Goal: Find specific fact: Find specific fact

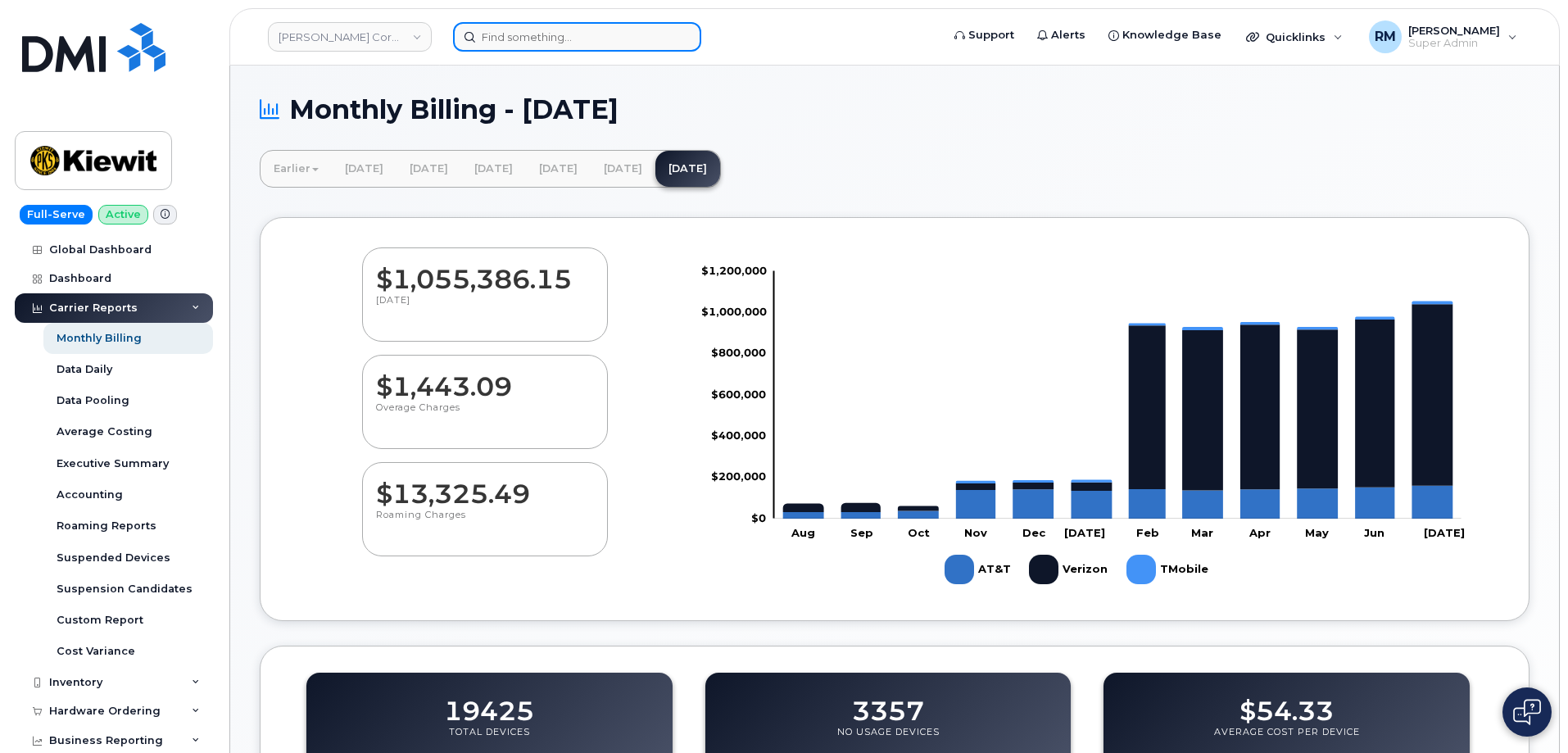
click at [558, 45] on input at bounding box center [577, 36] width 248 height 29
paste input "402) 210-4631"
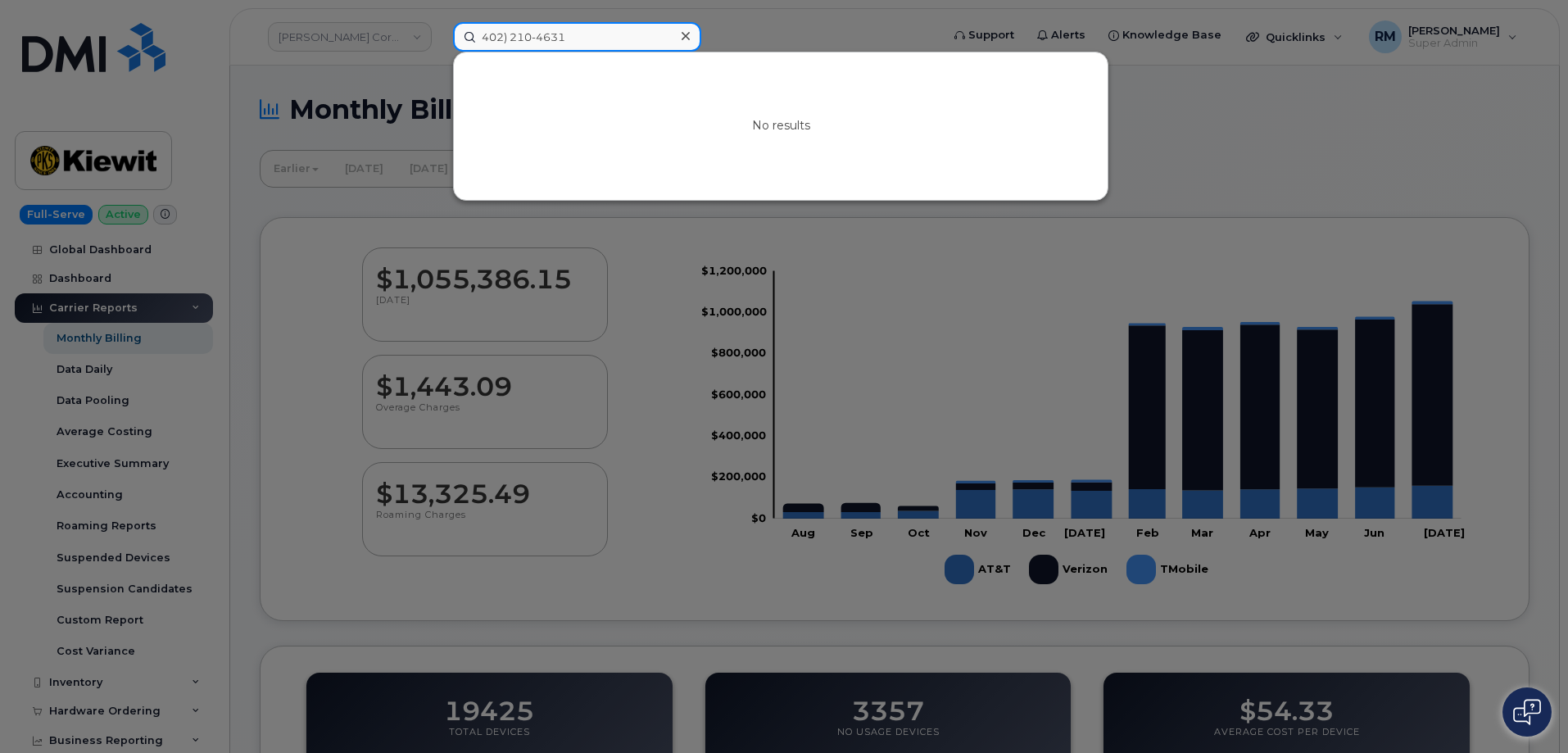
click at [508, 40] on input "402) 210-4631" at bounding box center [577, 36] width 248 height 29
click at [575, 44] on input "402 210-4631" at bounding box center [577, 36] width 248 height 29
click at [533, 39] on input "402 210-4631" at bounding box center [577, 36] width 248 height 29
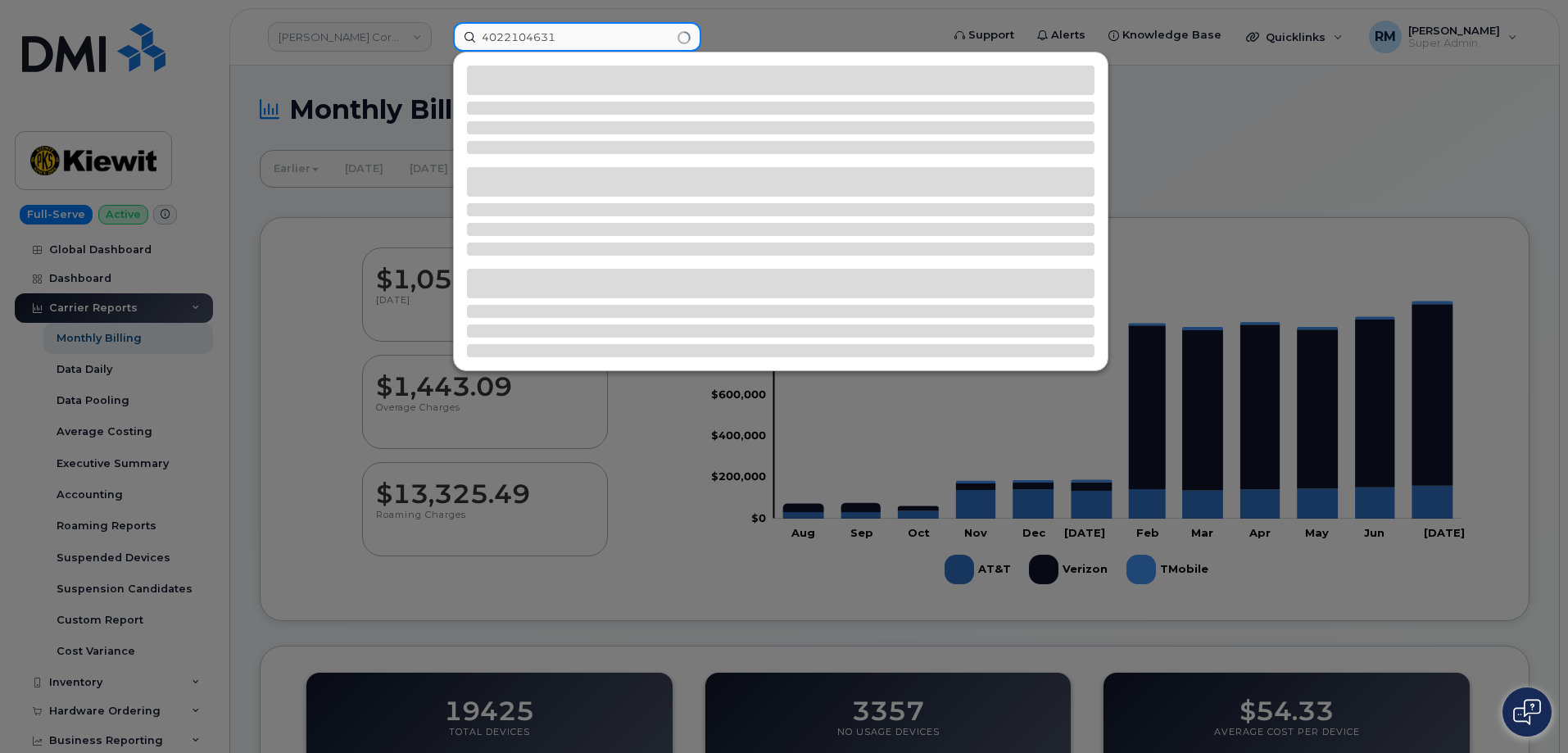
type input "4022104631"
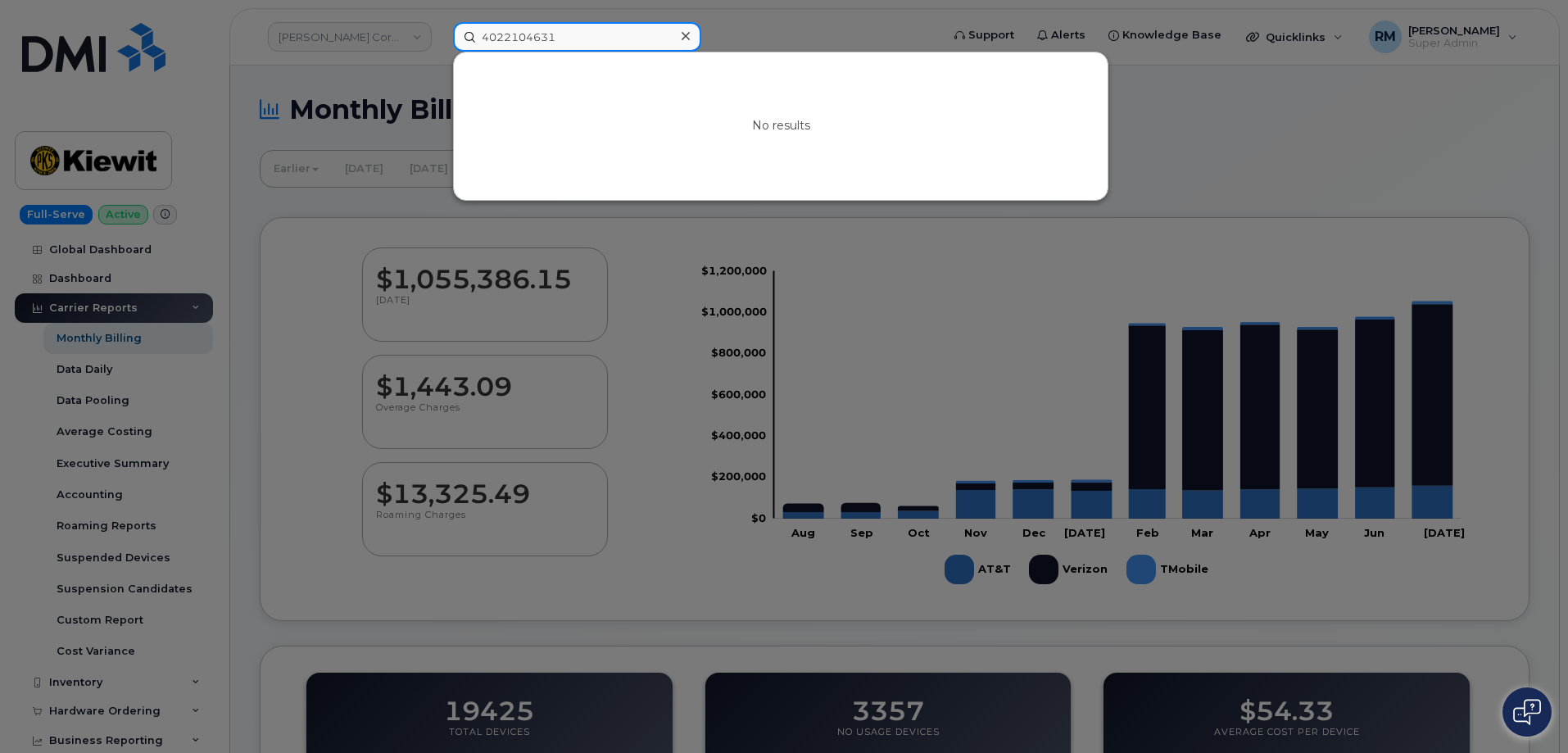
click at [563, 42] on input "4022104631" at bounding box center [577, 36] width 248 height 29
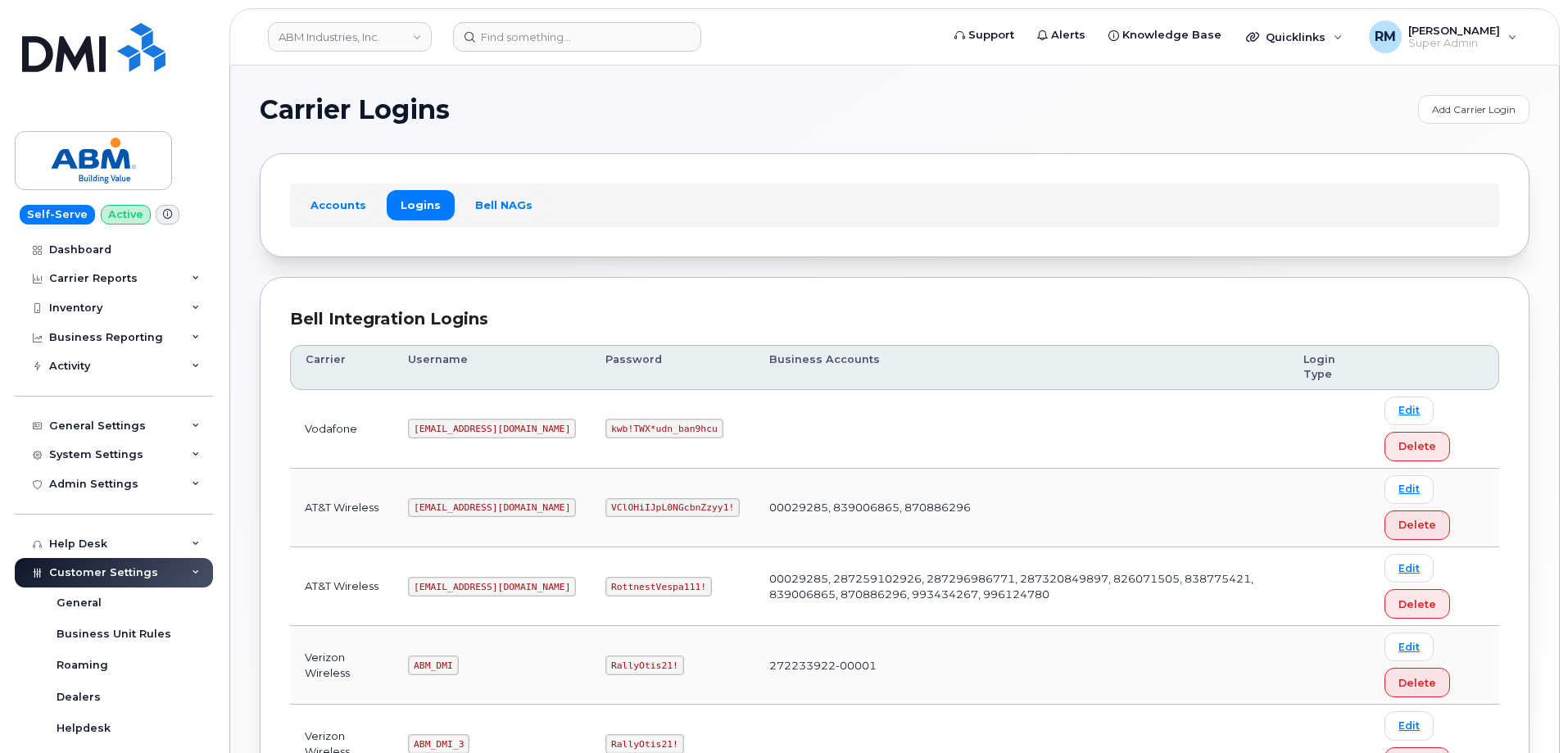
click at [606, 585] on code "RottnestVespa111!" at bounding box center [659, 586] width 107 height 19
copy code "RottnestVespa111"
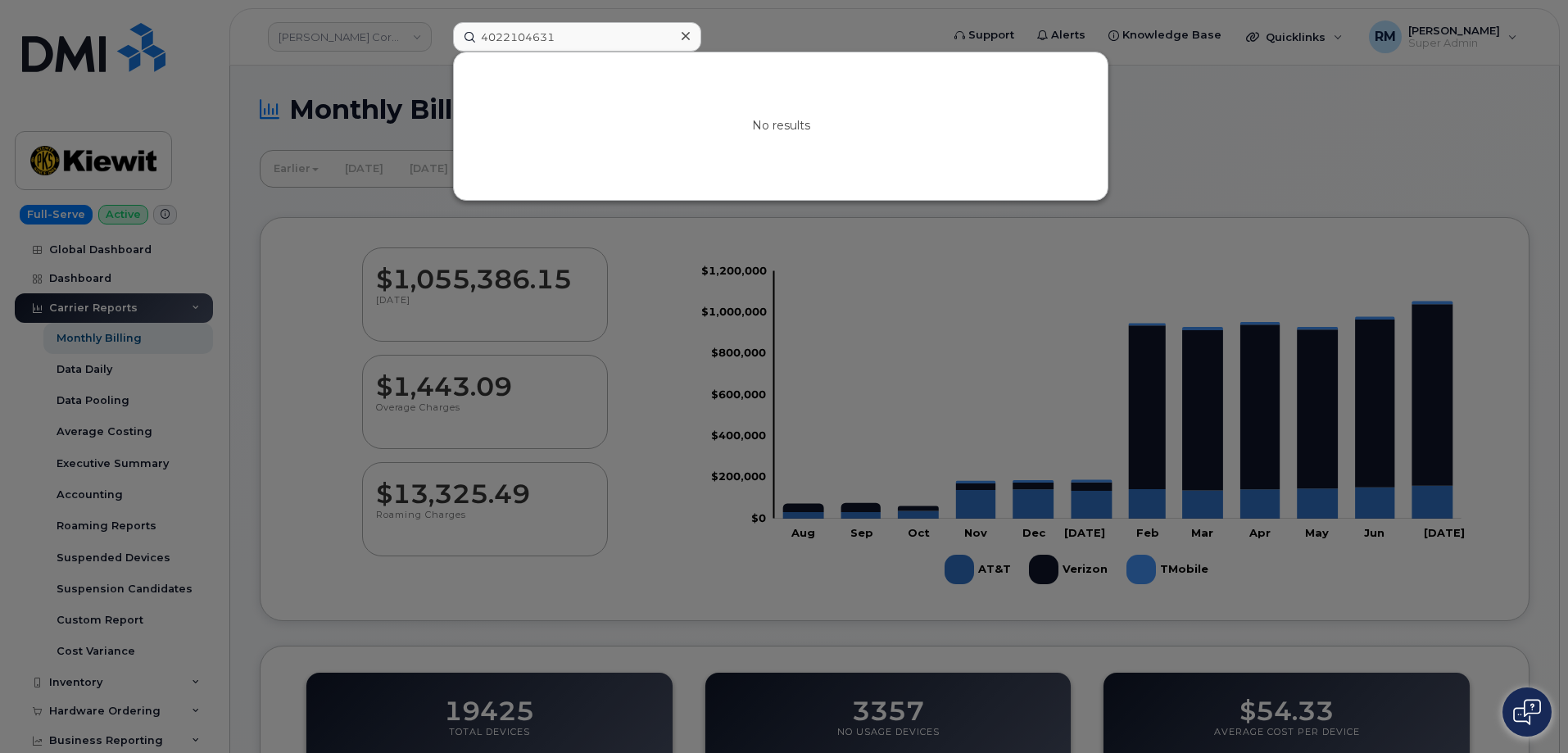
click at [331, 215] on div at bounding box center [784, 376] width 1568 height 753
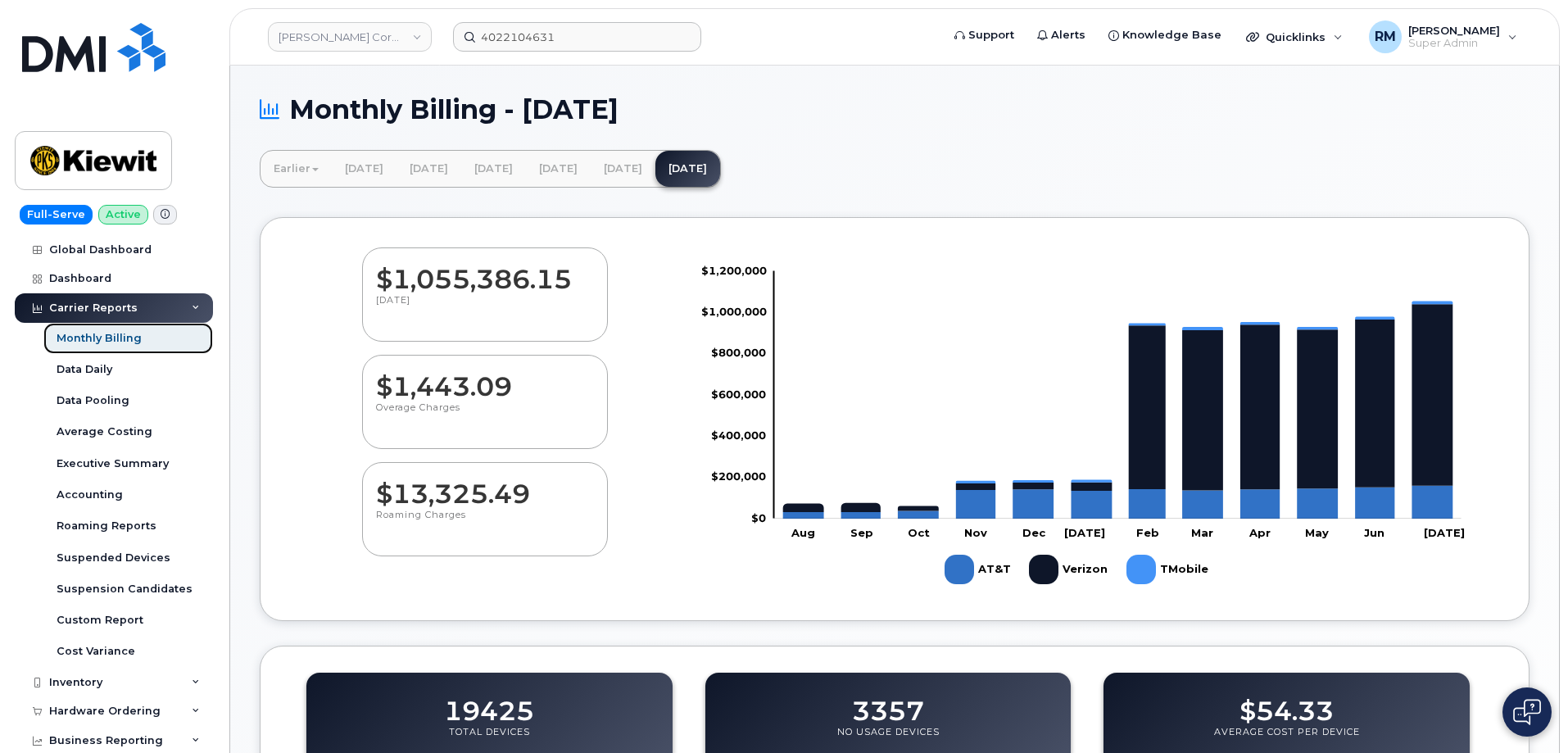
click at [95, 333] on div "Monthly Billing" at bounding box center [98, 339] width 85 height 15
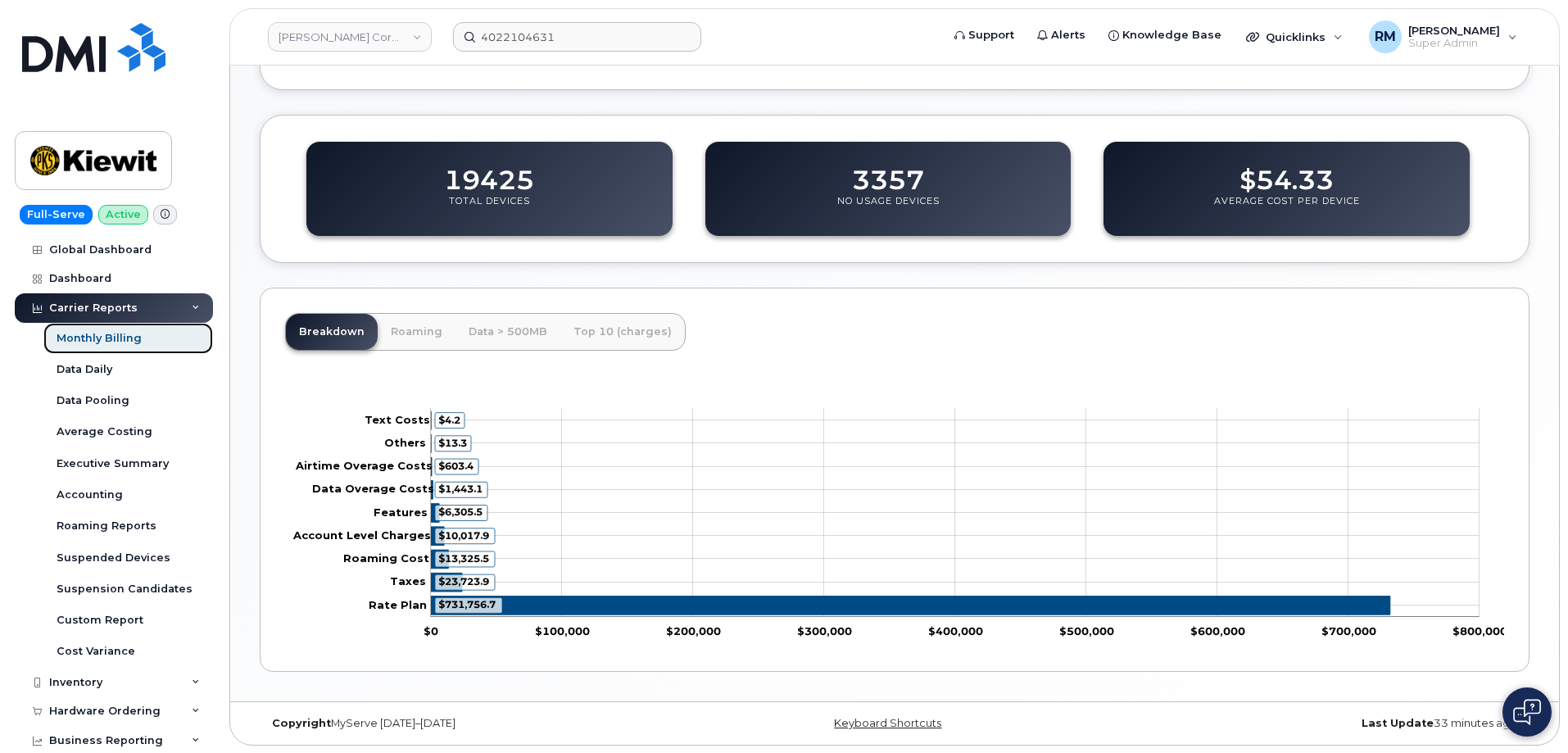
scroll to position [532, 0]
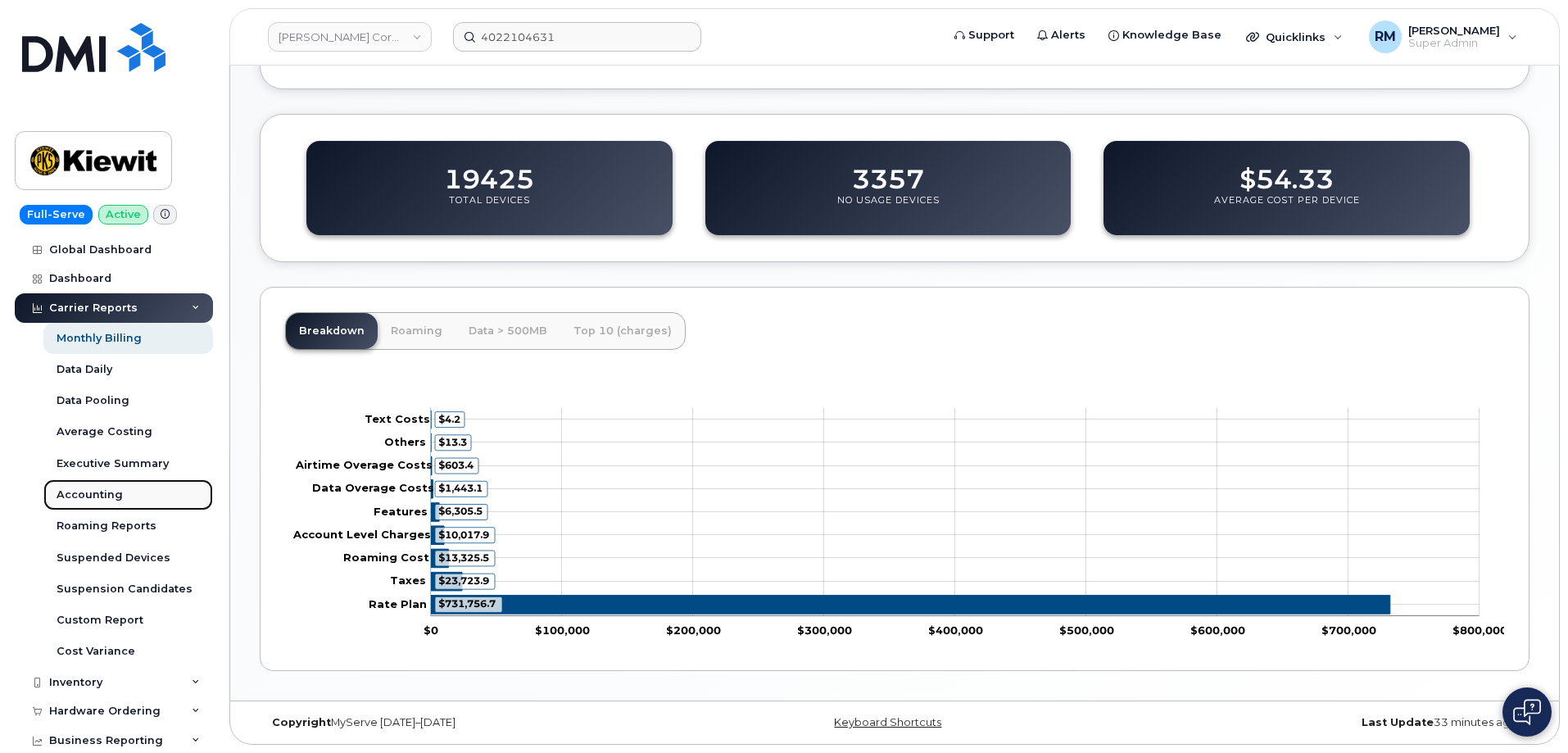
click at [83, 501] on div "Accounting" at bounding box center [89, 496] width 66 height 15
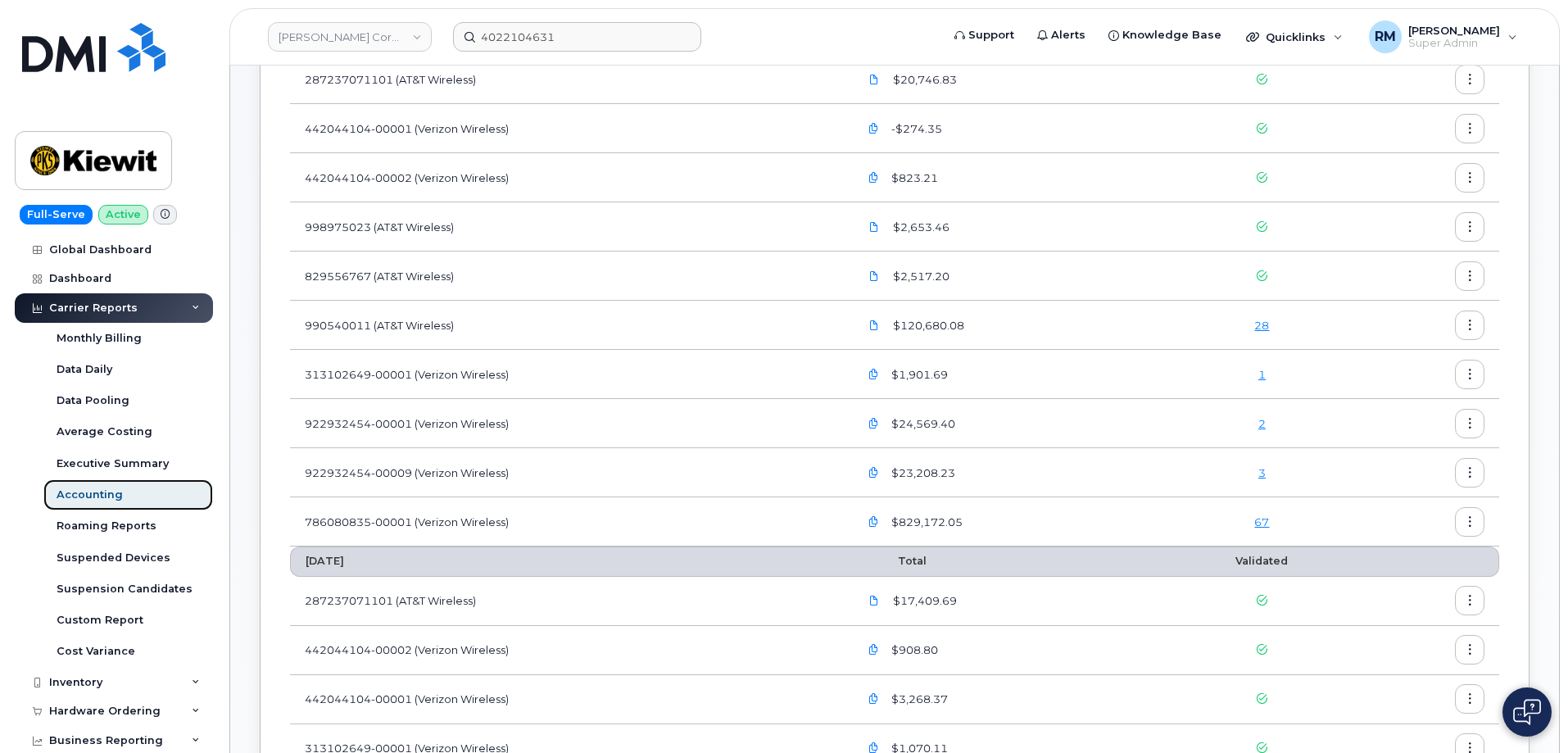
scroll to position [328, 0]
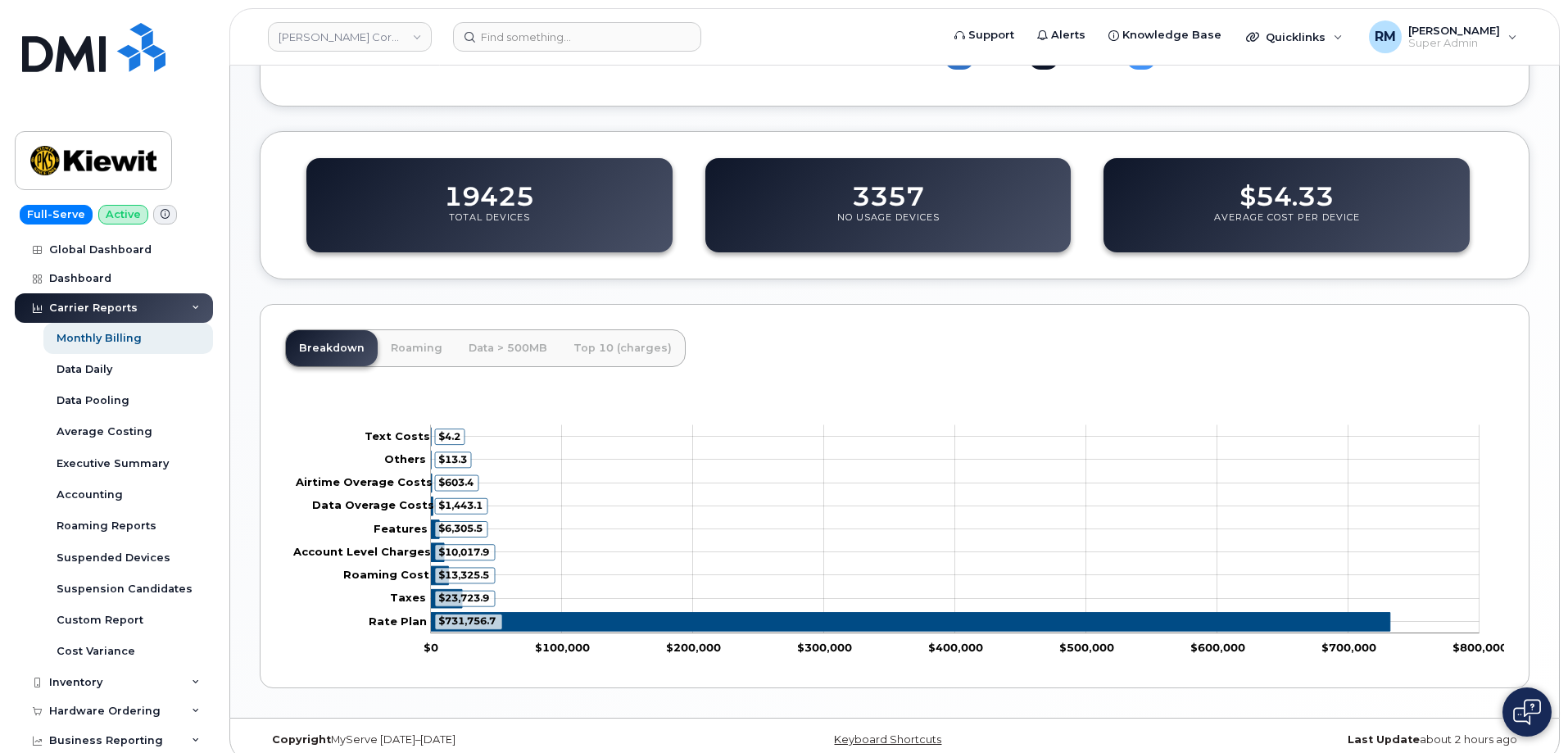
scroll to position [532, 0]
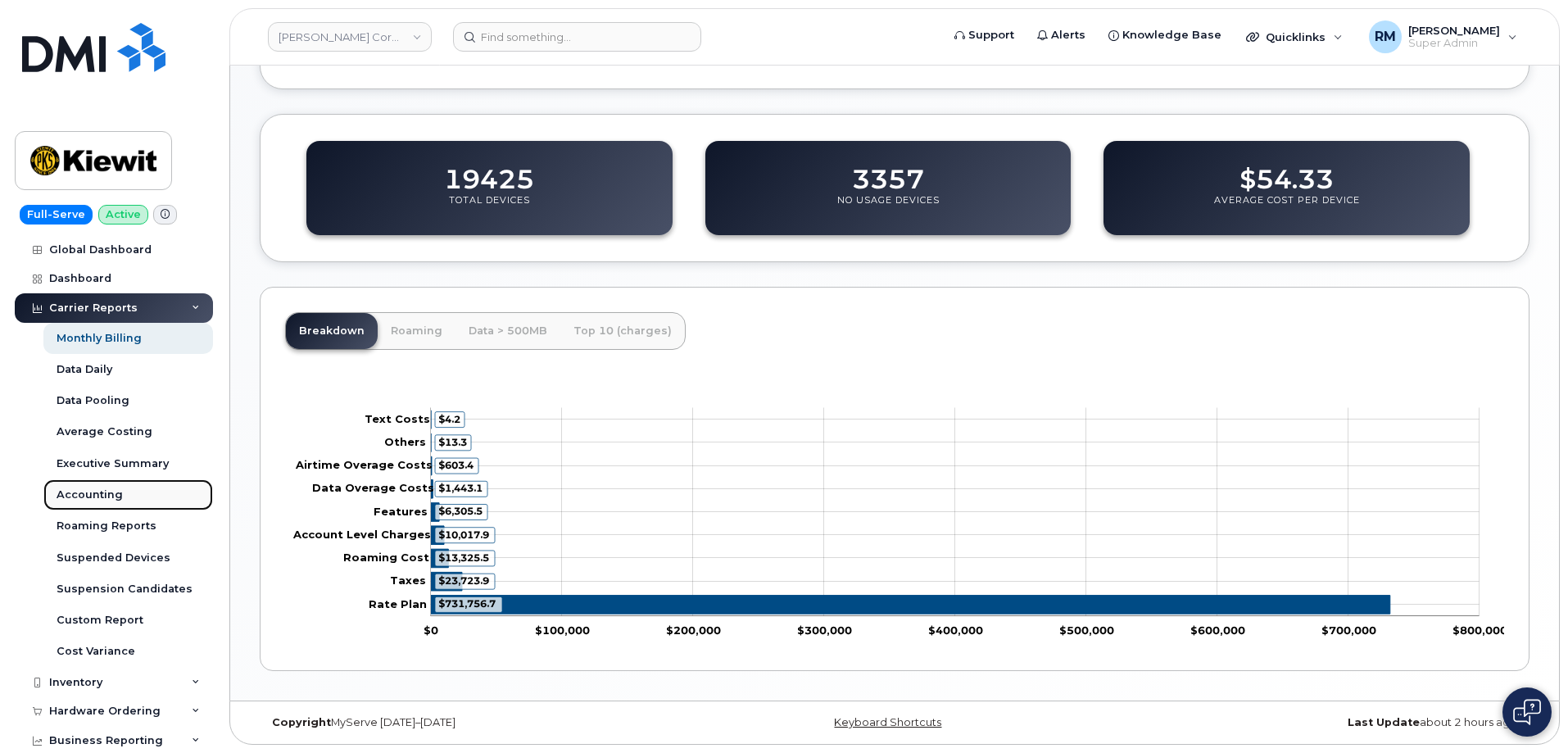
click at [96, 494] on div "Accounting" at bounding box center [89, 496] width 66 height 15
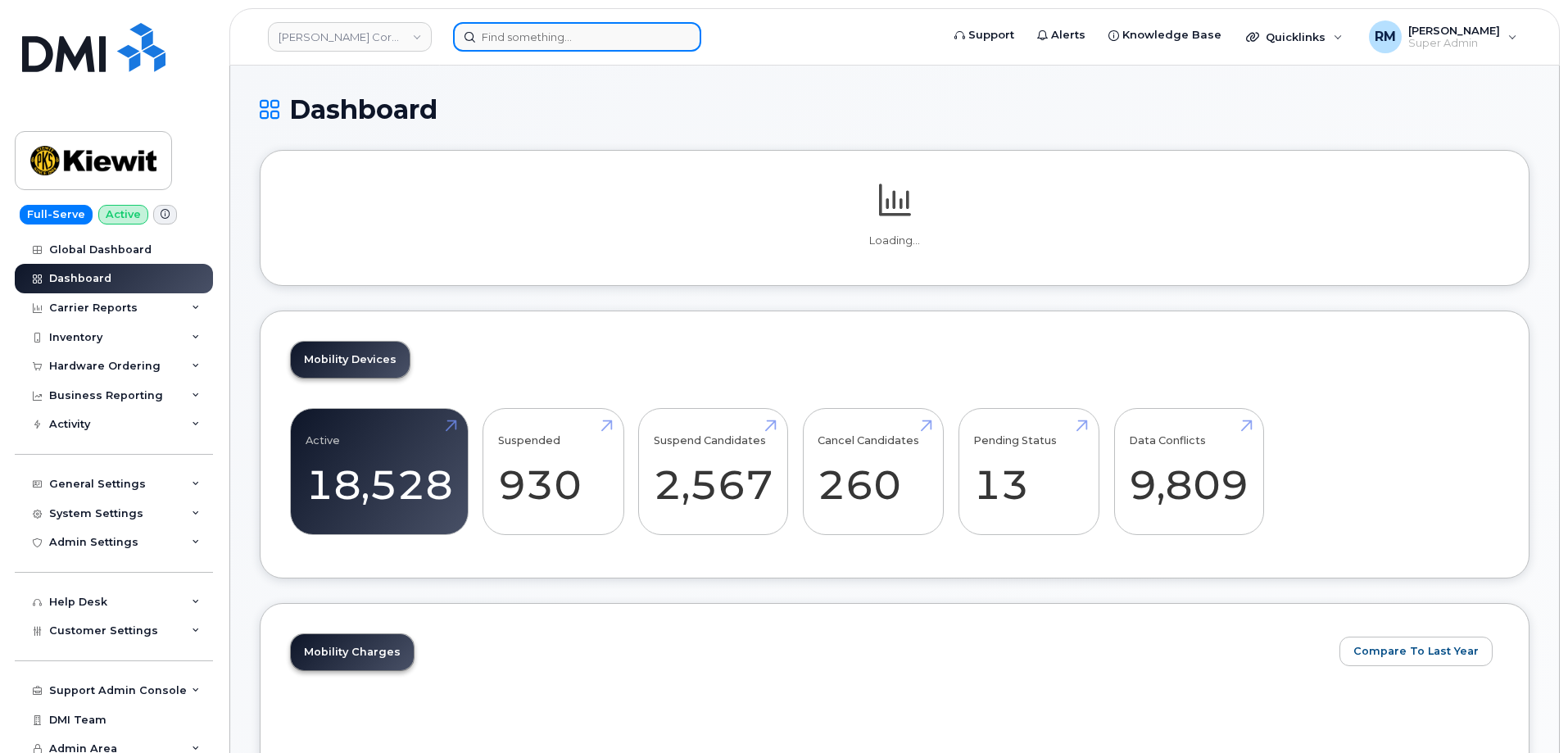
click at [496, 45] on input at bounding box center [577, 36] width 248 height 29
paste input "9083808568"
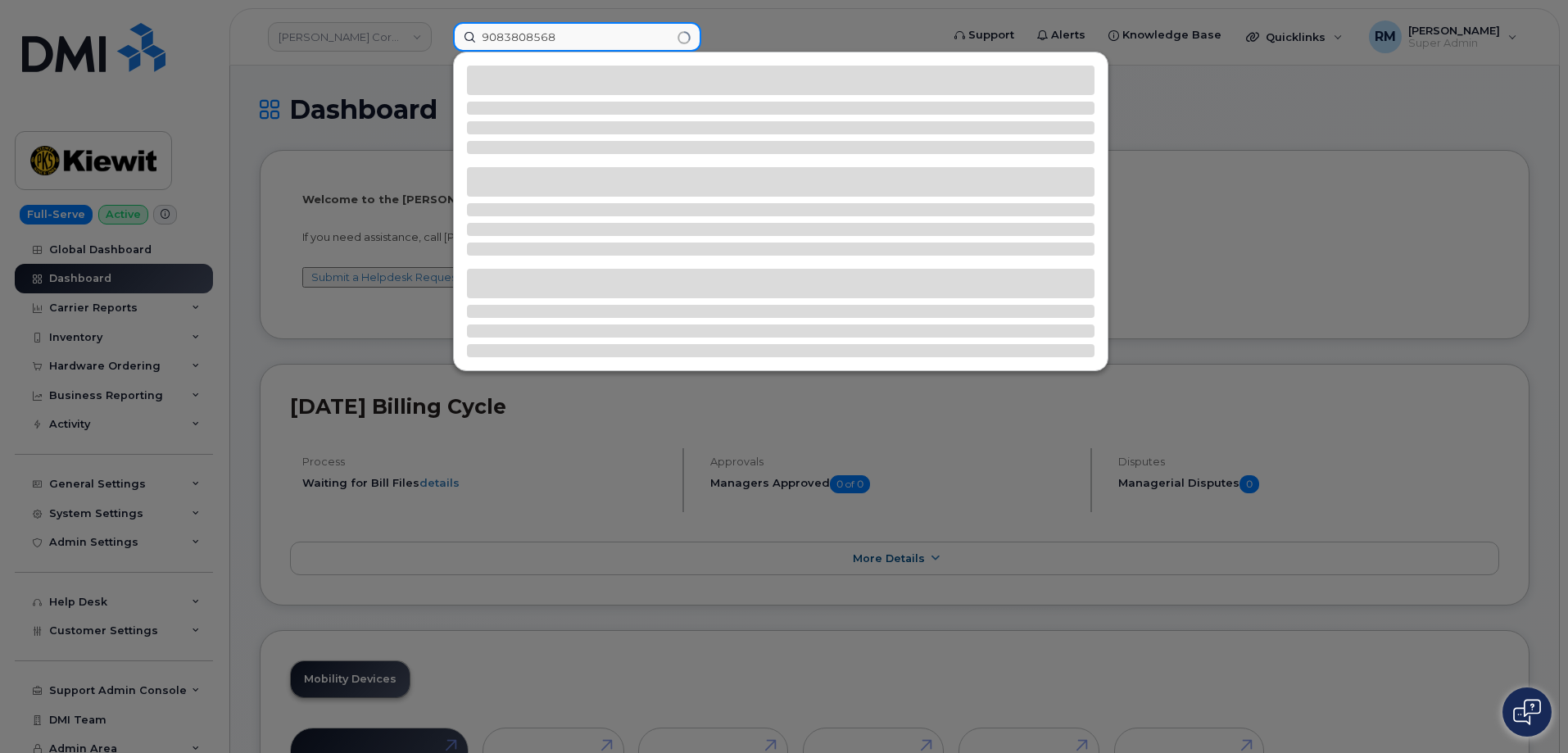
type input "9083808568"
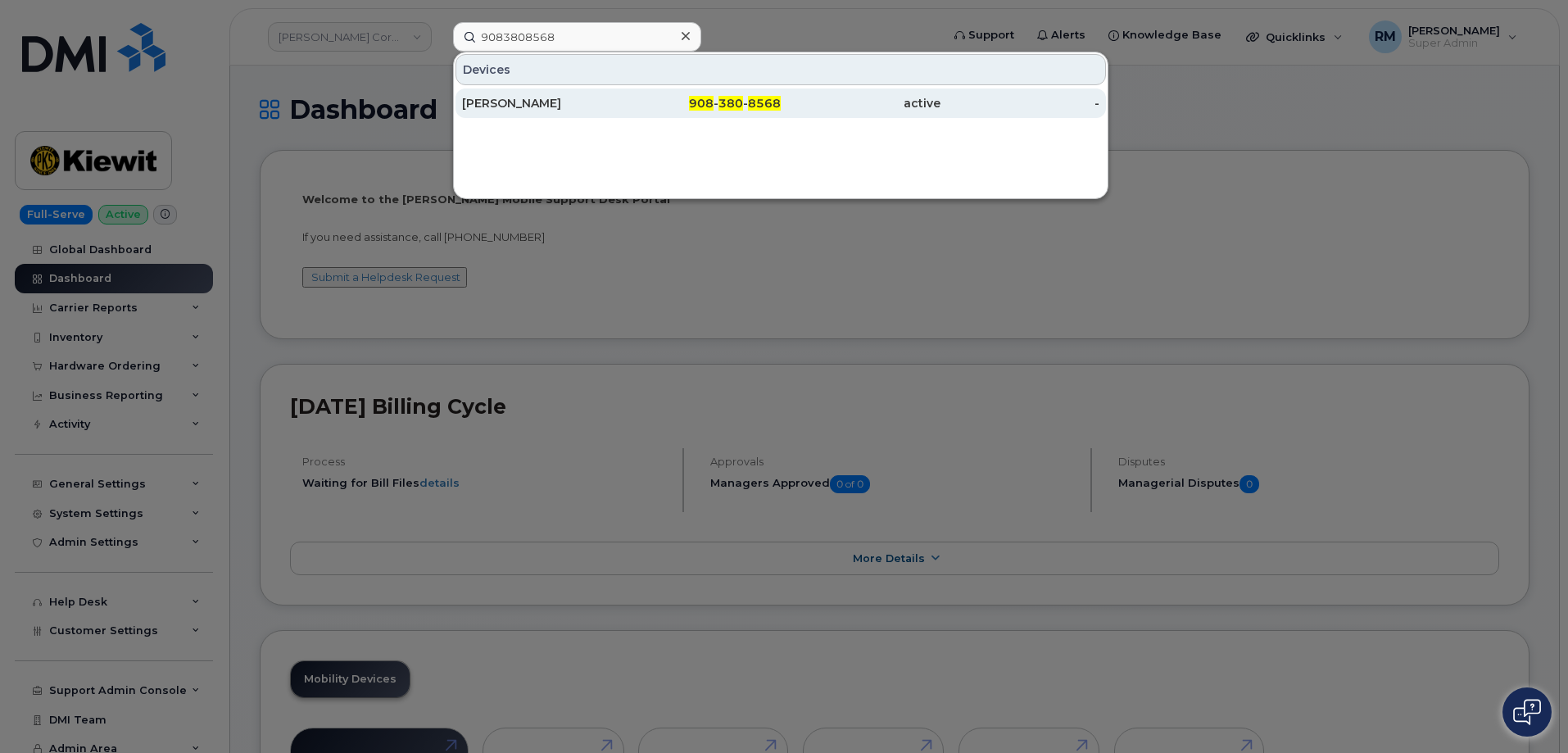
click at [516, 105] on div "[PERSON_NAME]" at bounding box center [542, 103] width 160 height 16
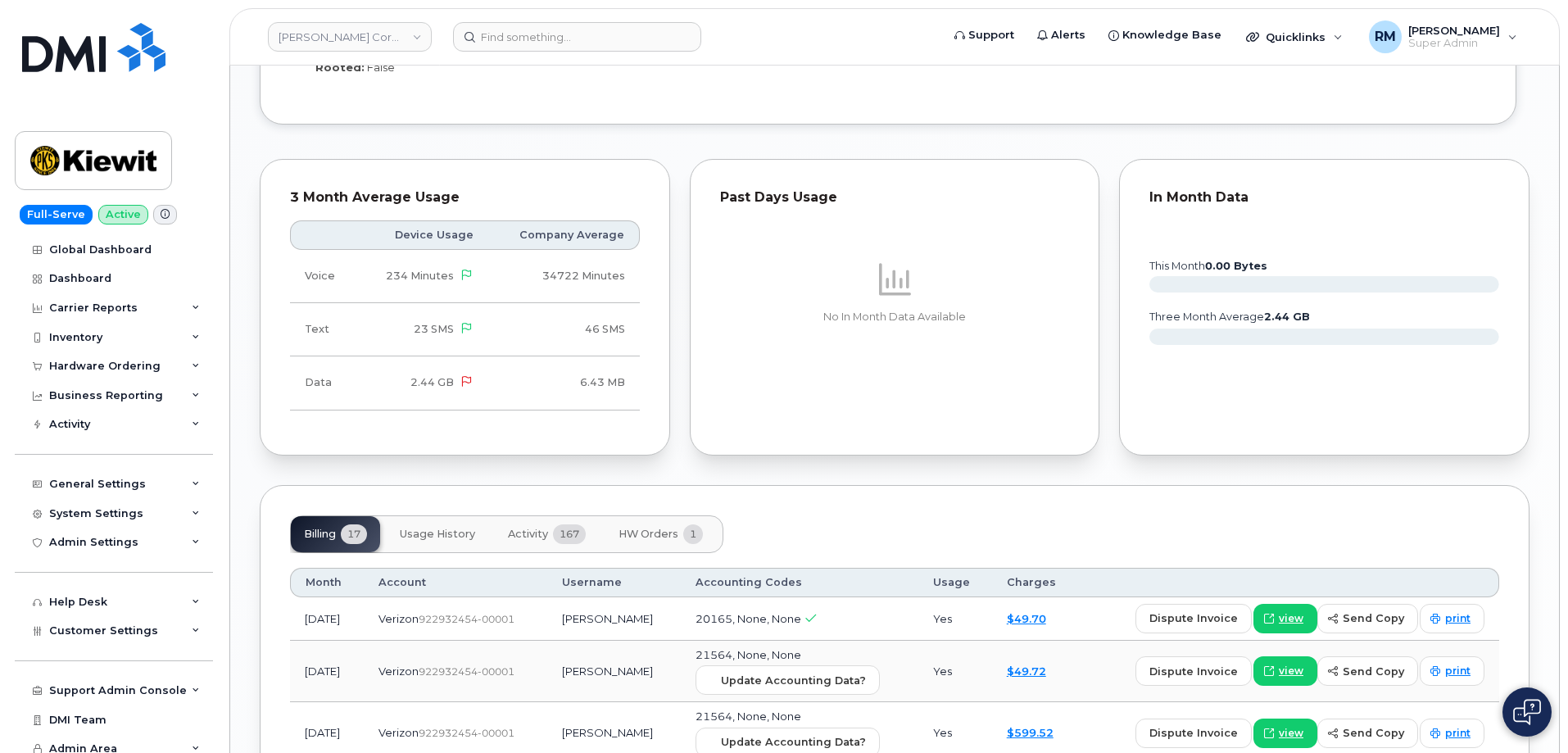
scroll to position [1885, 0]
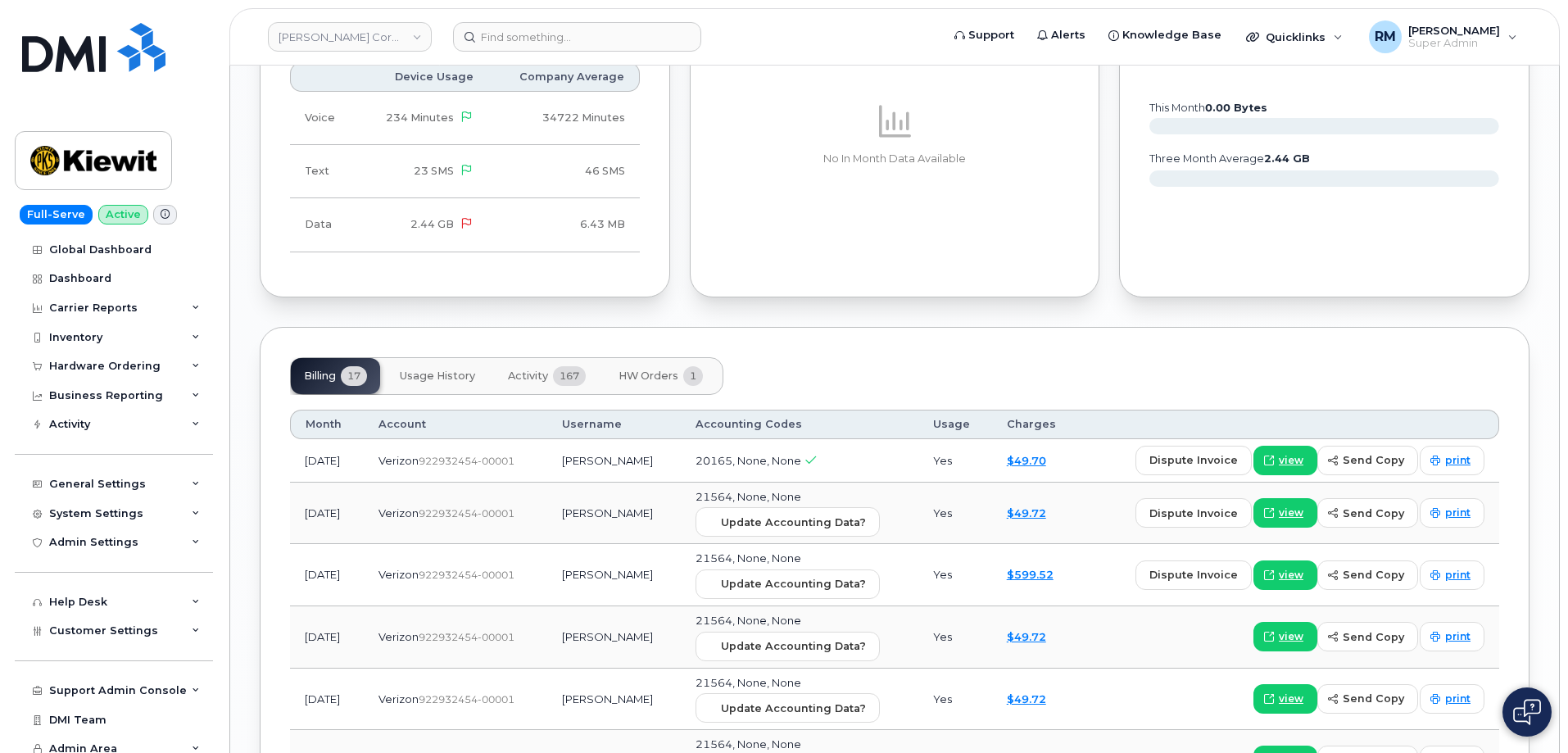
click at [525, 369] on span "Activity" at bounding box center [528, 376] width 40 height 13
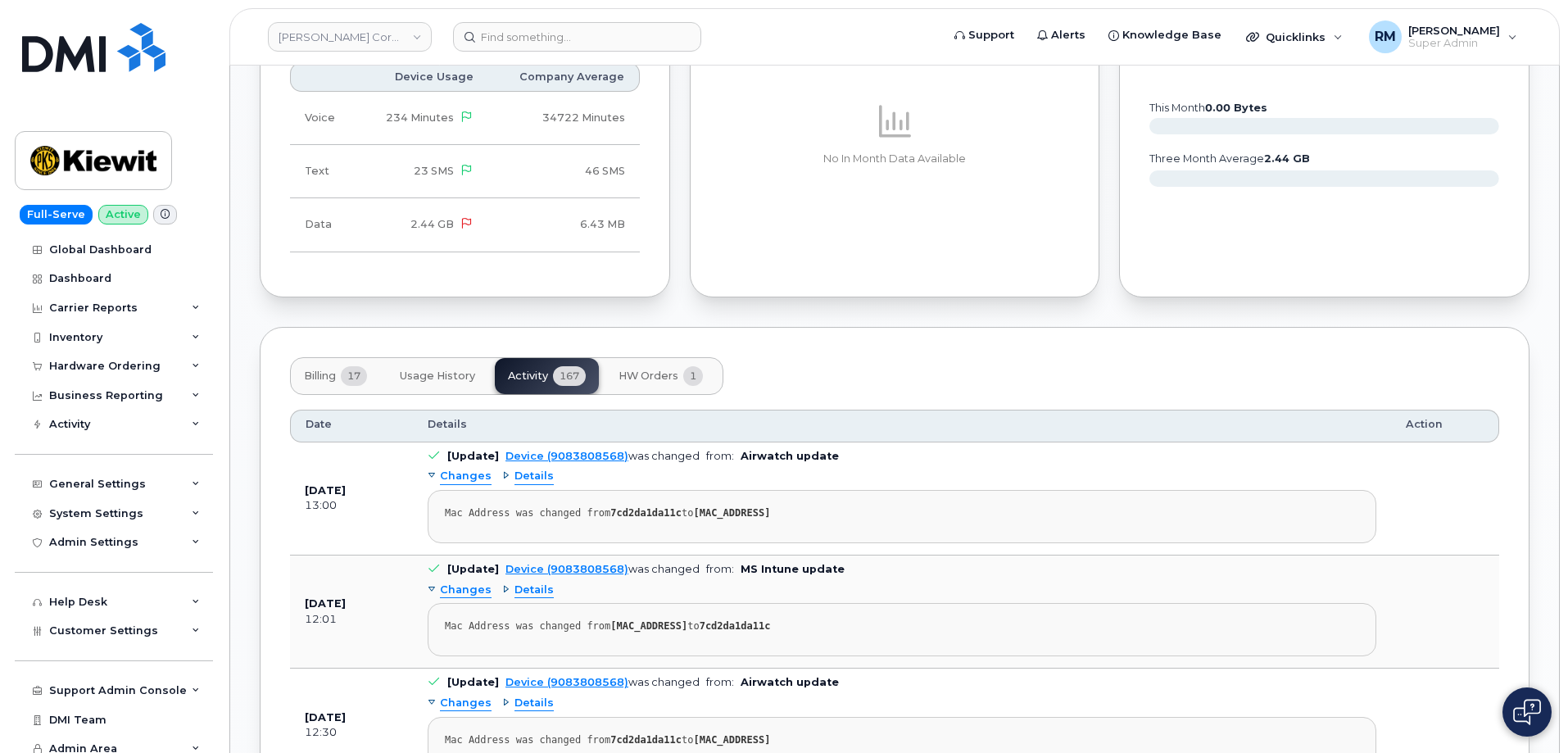
click at [657, 369] on span "HW Orders" at bounding box center [648, 376] width 60 height 13
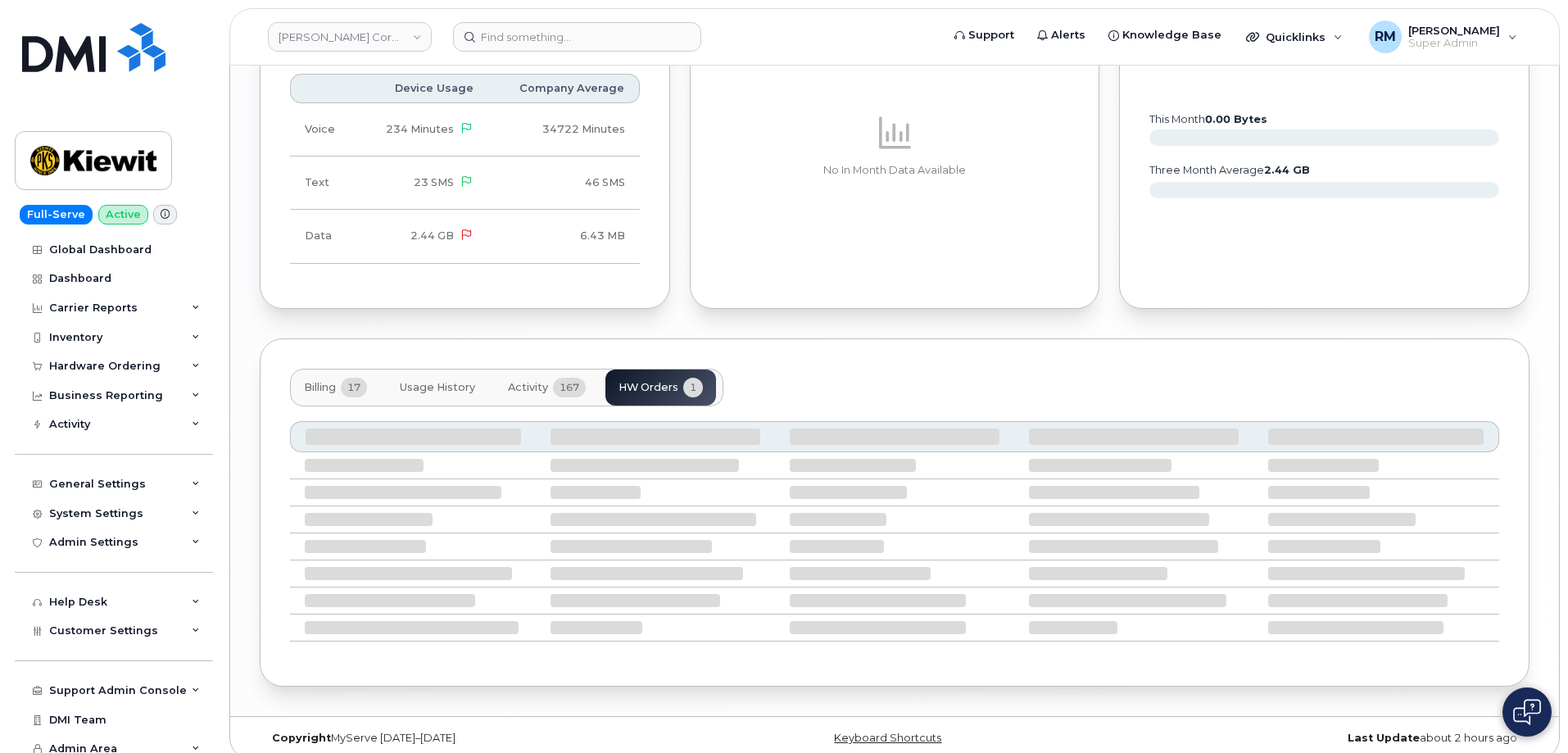
scroll to position [1775, 0]
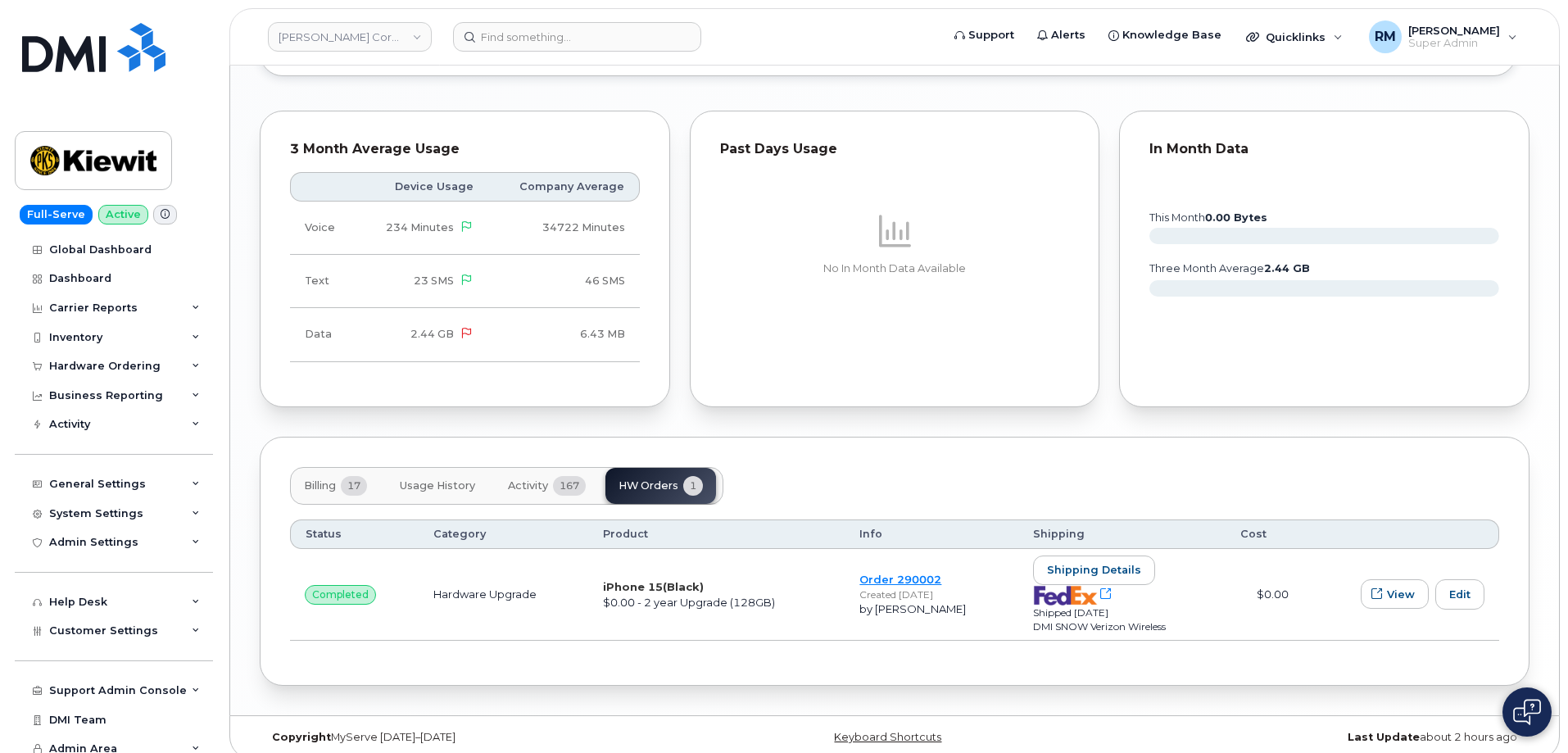
click at [523, 480] on span "Activity" at bounding box center [528, 486] width 40 height 13
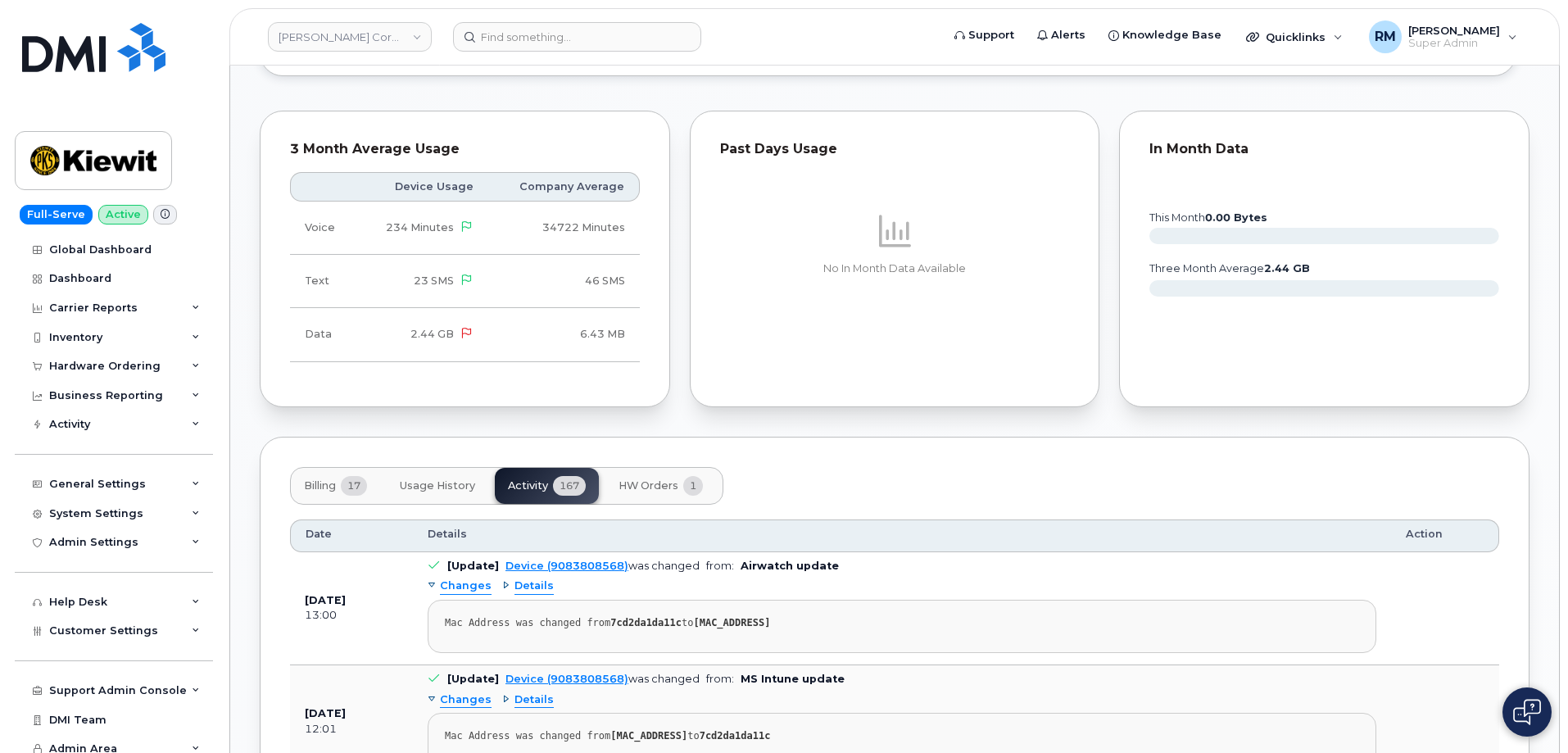
click at [649, 480] on span "HW Orders" at bounding box center [648, 486] width 60 height 13
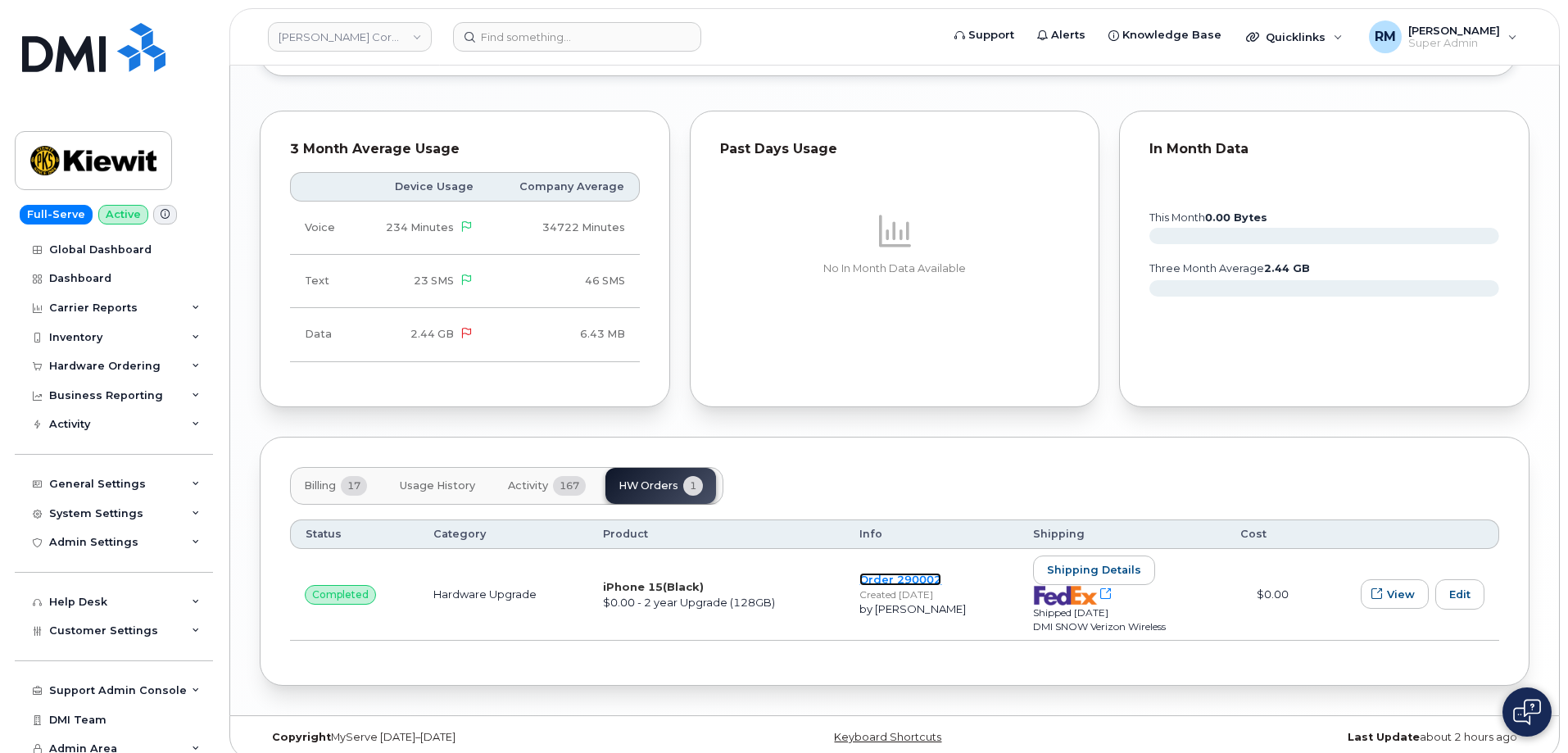
click at [914, 573] on link "Order 290002" at bounding box center [900, 580] width 82 height 13
click at [527, 480] on span "Activity" at bounding box center [528, 486] width 40 height 13
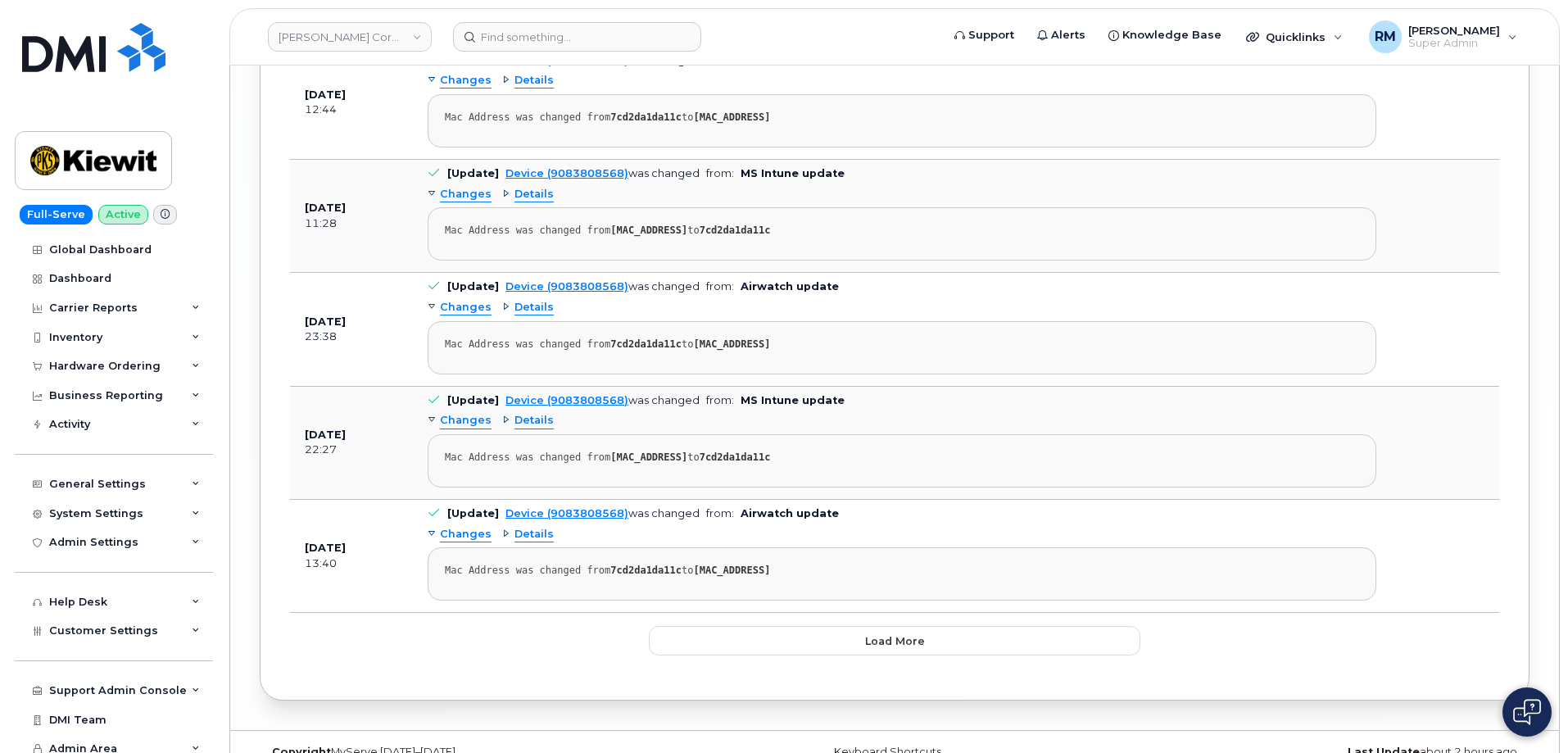
scroll to position [4524, 0]
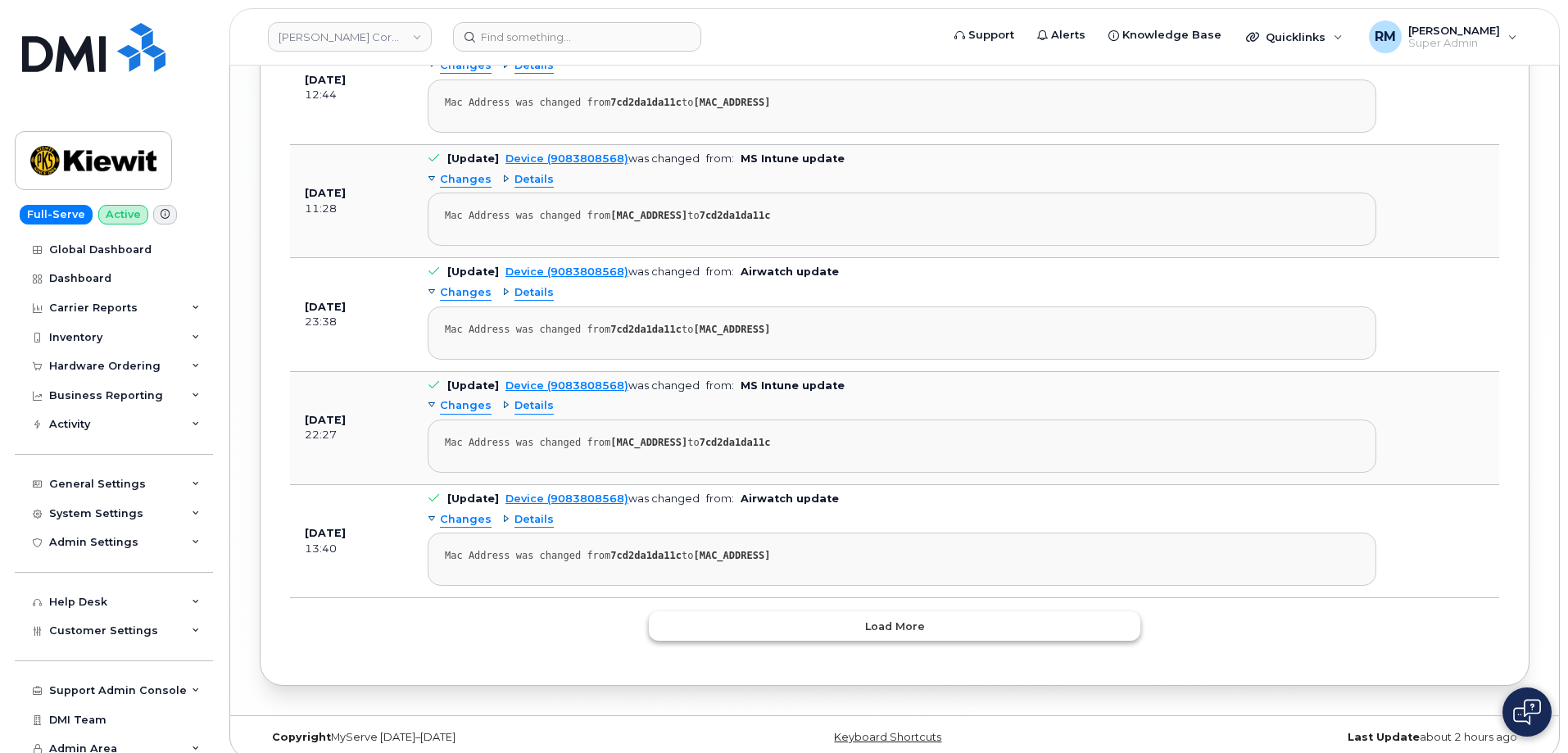
click at [863, 612] on button "Load more" at bounding box center [894, 626] width 491 height 29
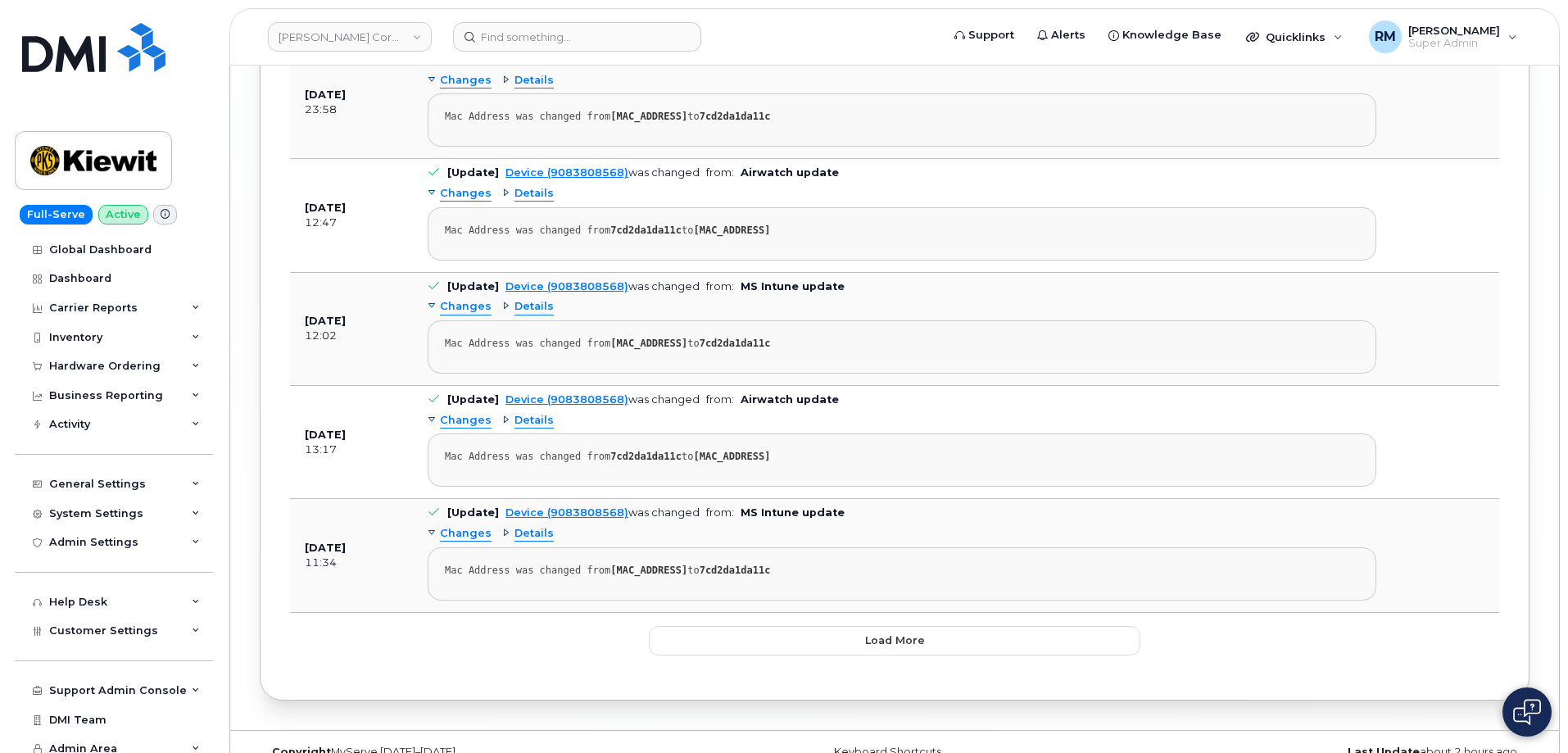
scroll to position [7358, 0]
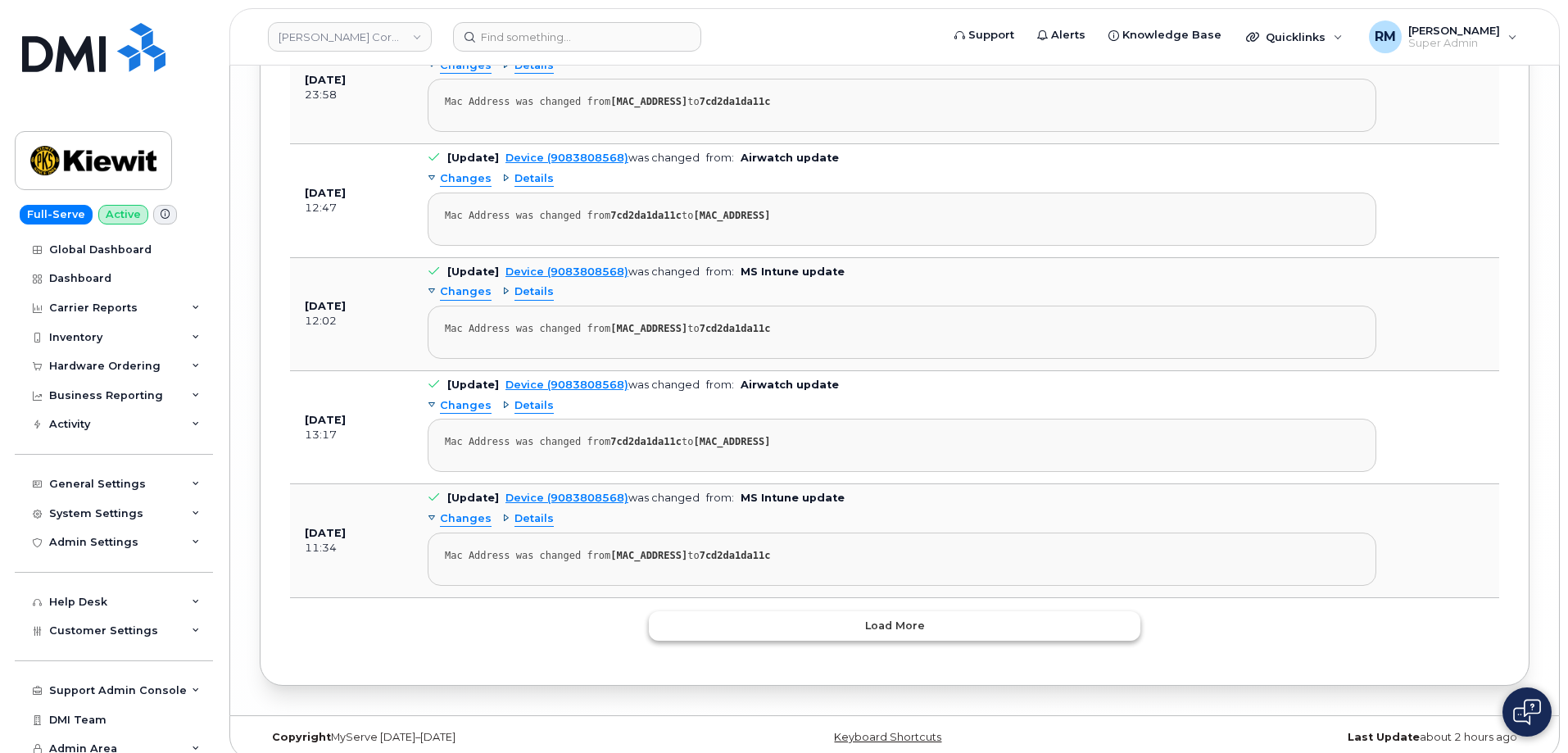
click at [855, 621] on button "Load more" at bounding box center [894, 626] width 491 height 29
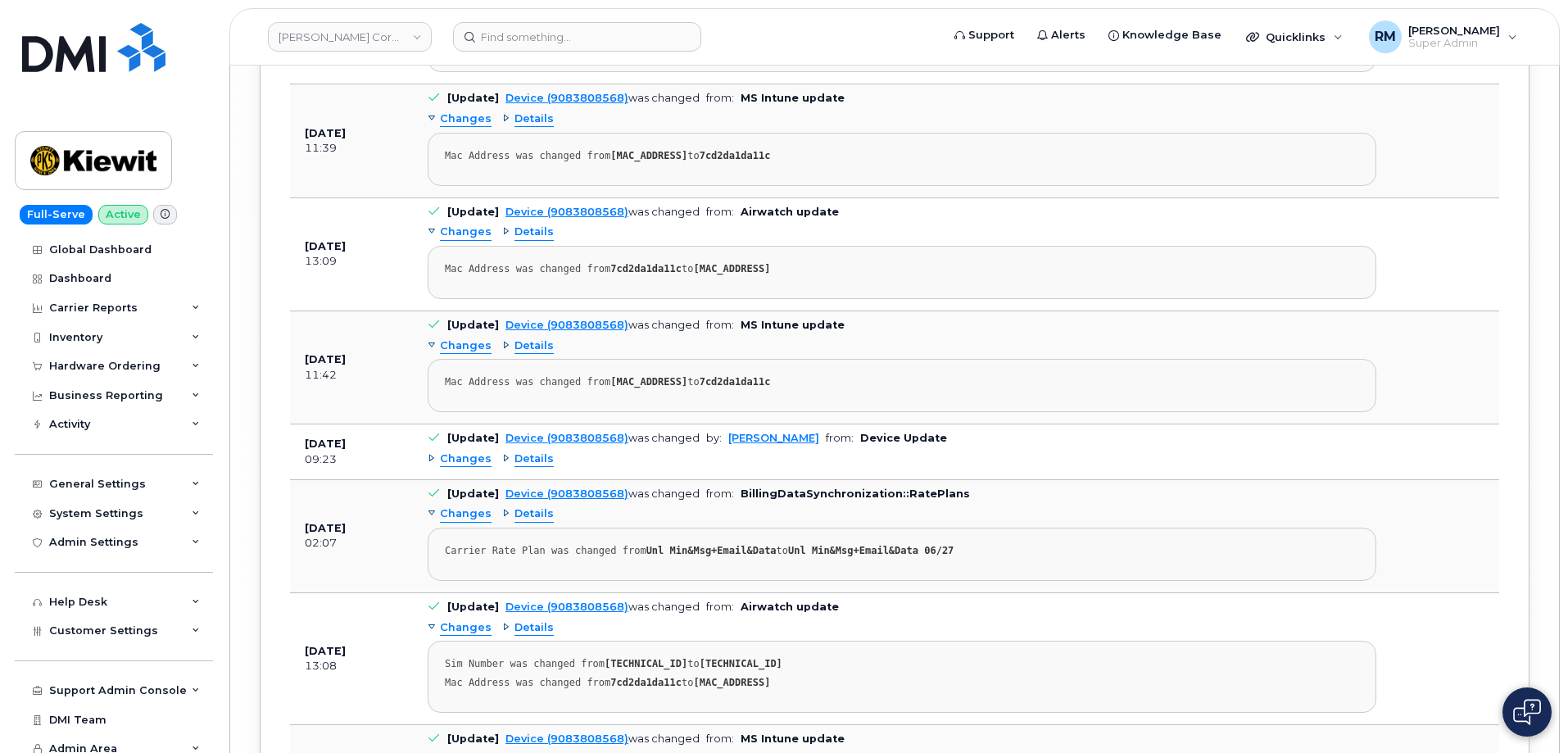
scroll to position [9407, 0]
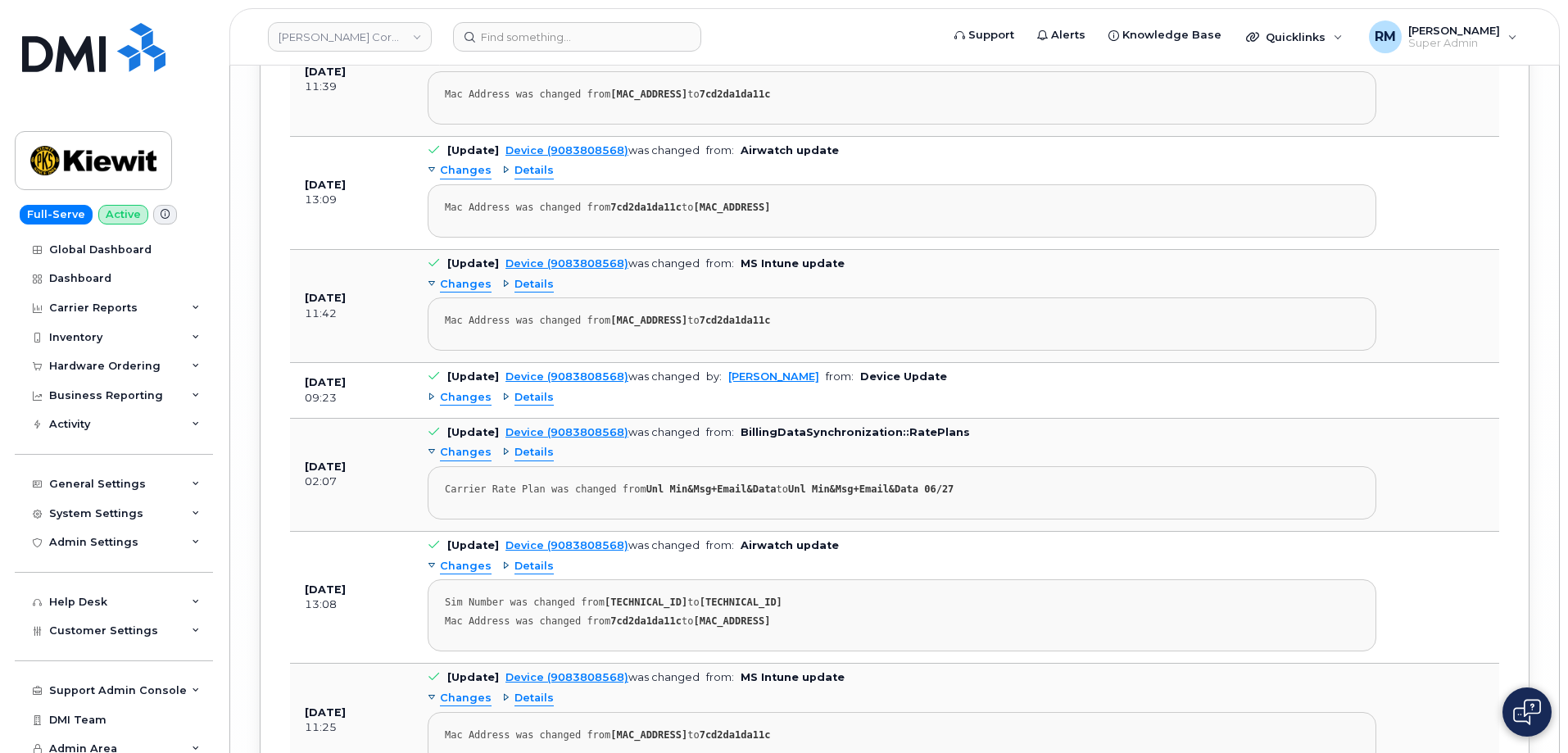
click at [452, 390] on span "Changes" at bounding box center [465, 398] width 51 height 16
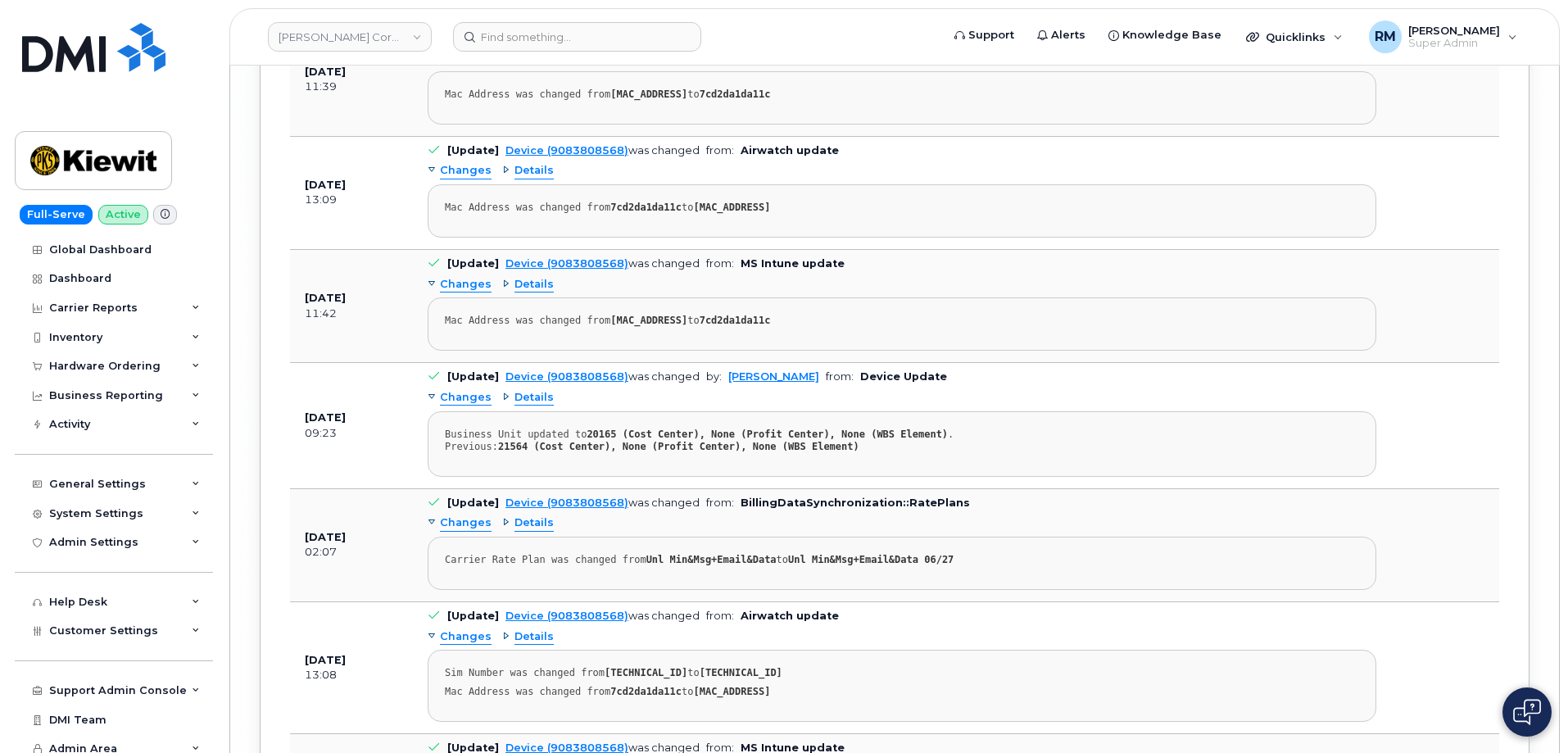
click at [525, 390] on span "Details" at bounding box center [534, 398] width 40 height 16
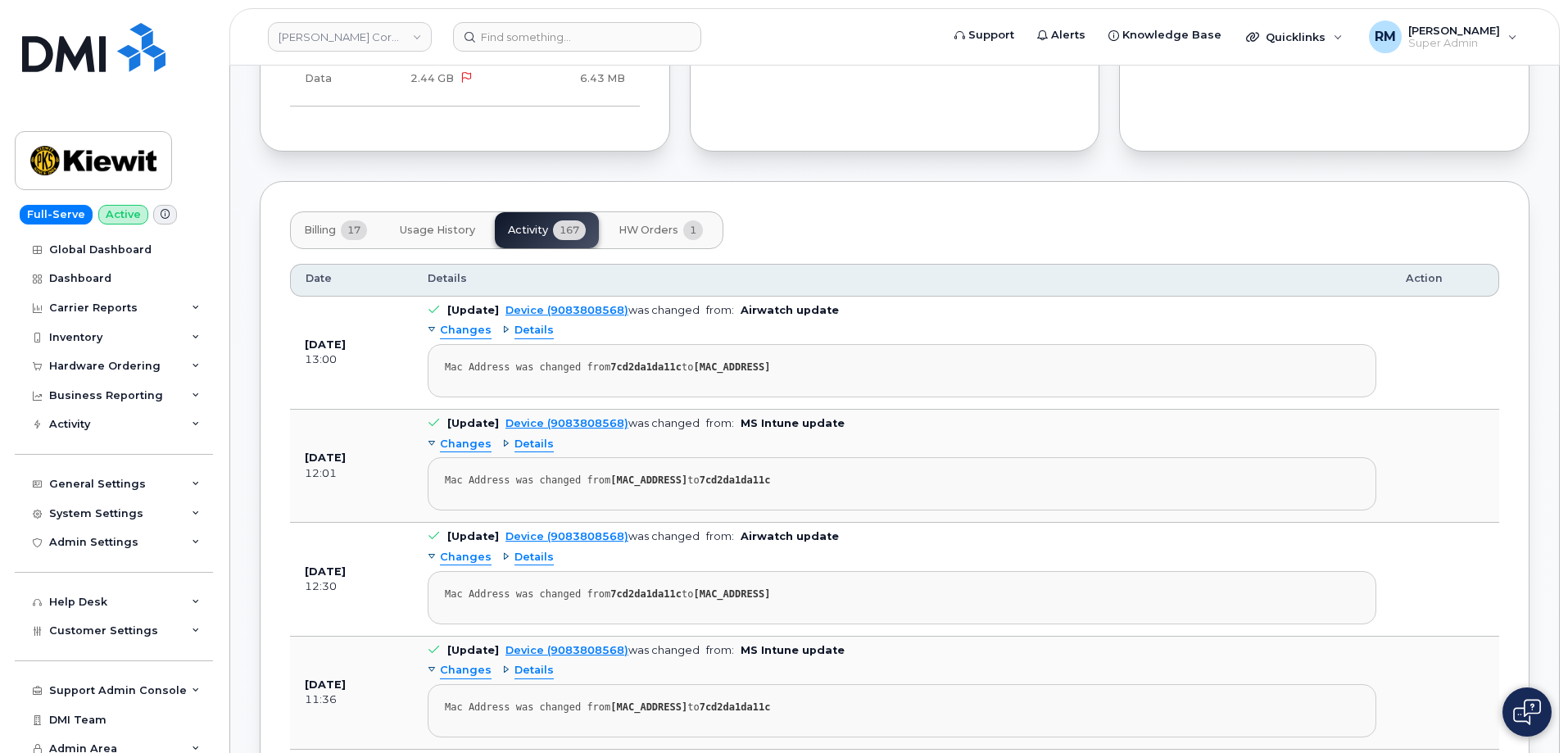
scroll to position [2049, 0]
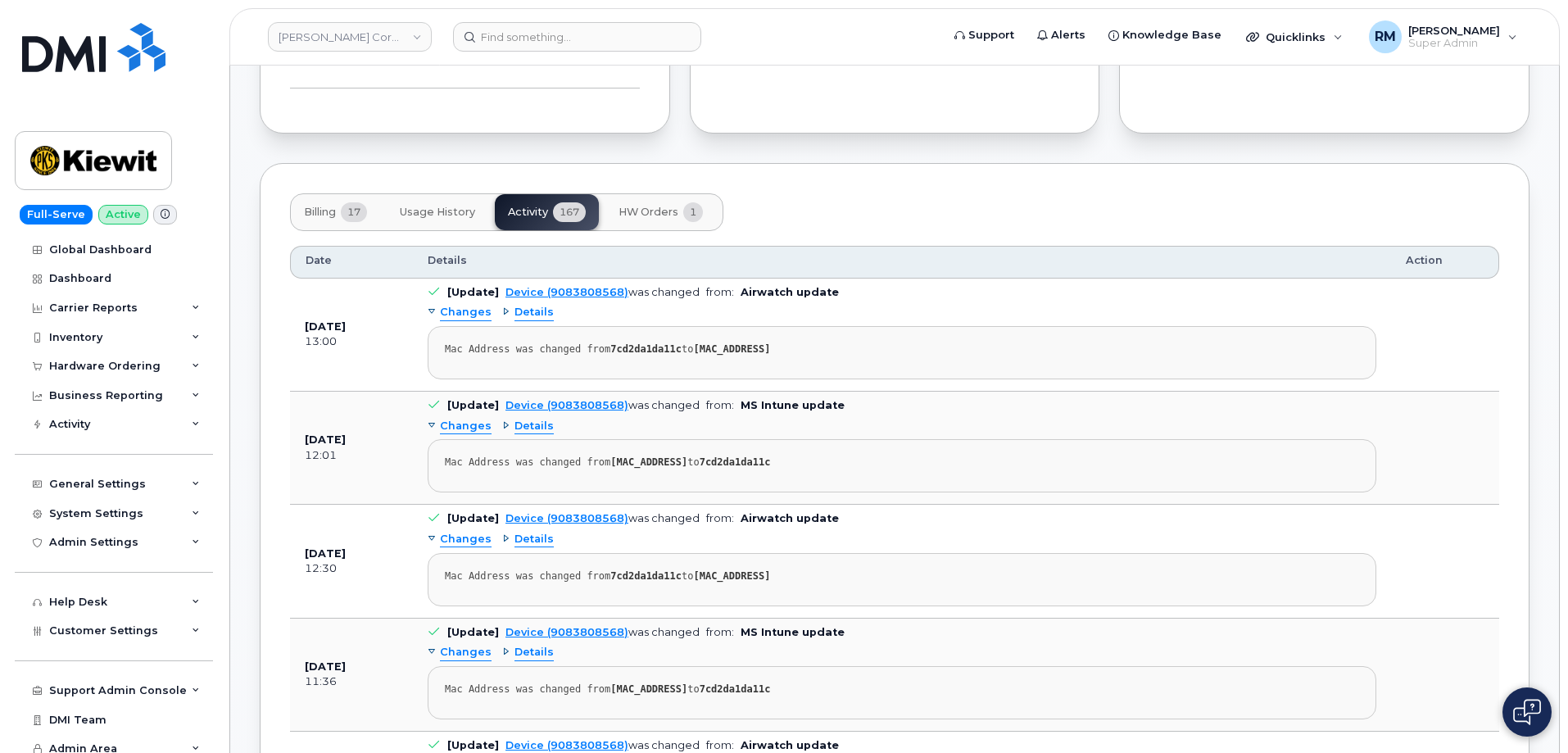
click at [320, 205] on span "Billing" at bounding box center [320, 212] width 32 height 13
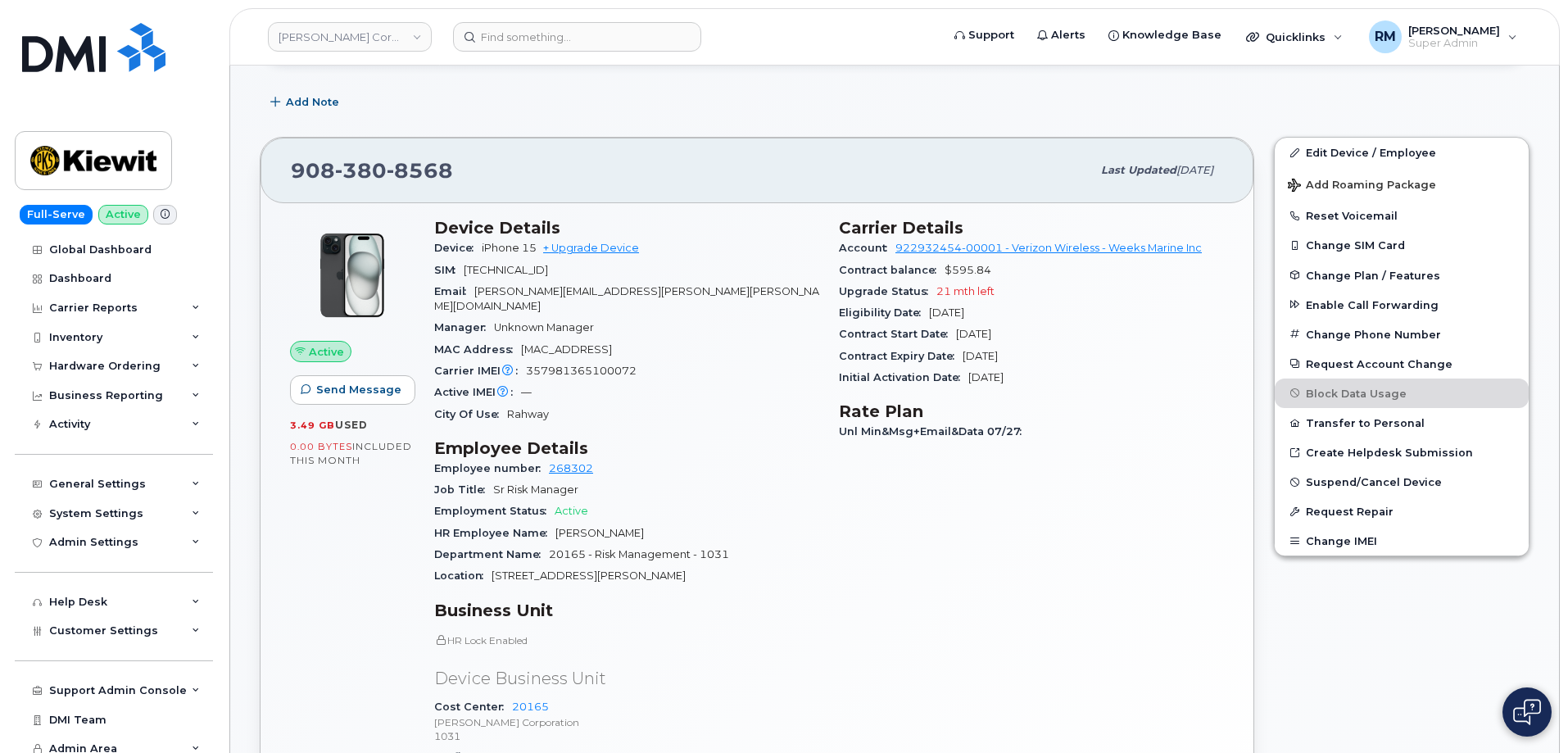
scroll to position [246, 0]
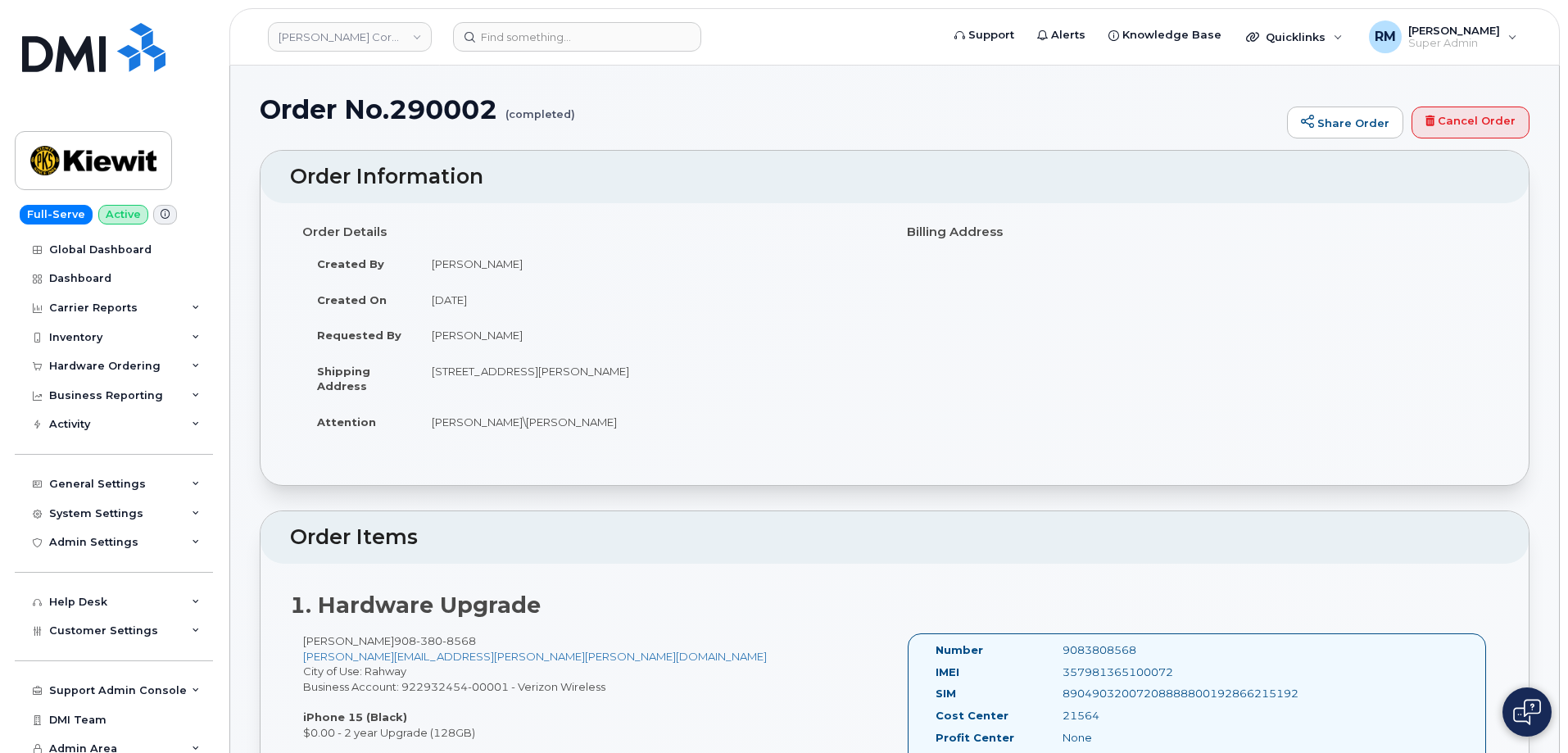
drag, startPoint x: 427, startPoint y: 340, endPoint x: 543, endPoint y: 338, distance: 116.0
click at [543, 338] on td "Jennifer Buckley" at bounding box center [649, 335] width 465 height 36
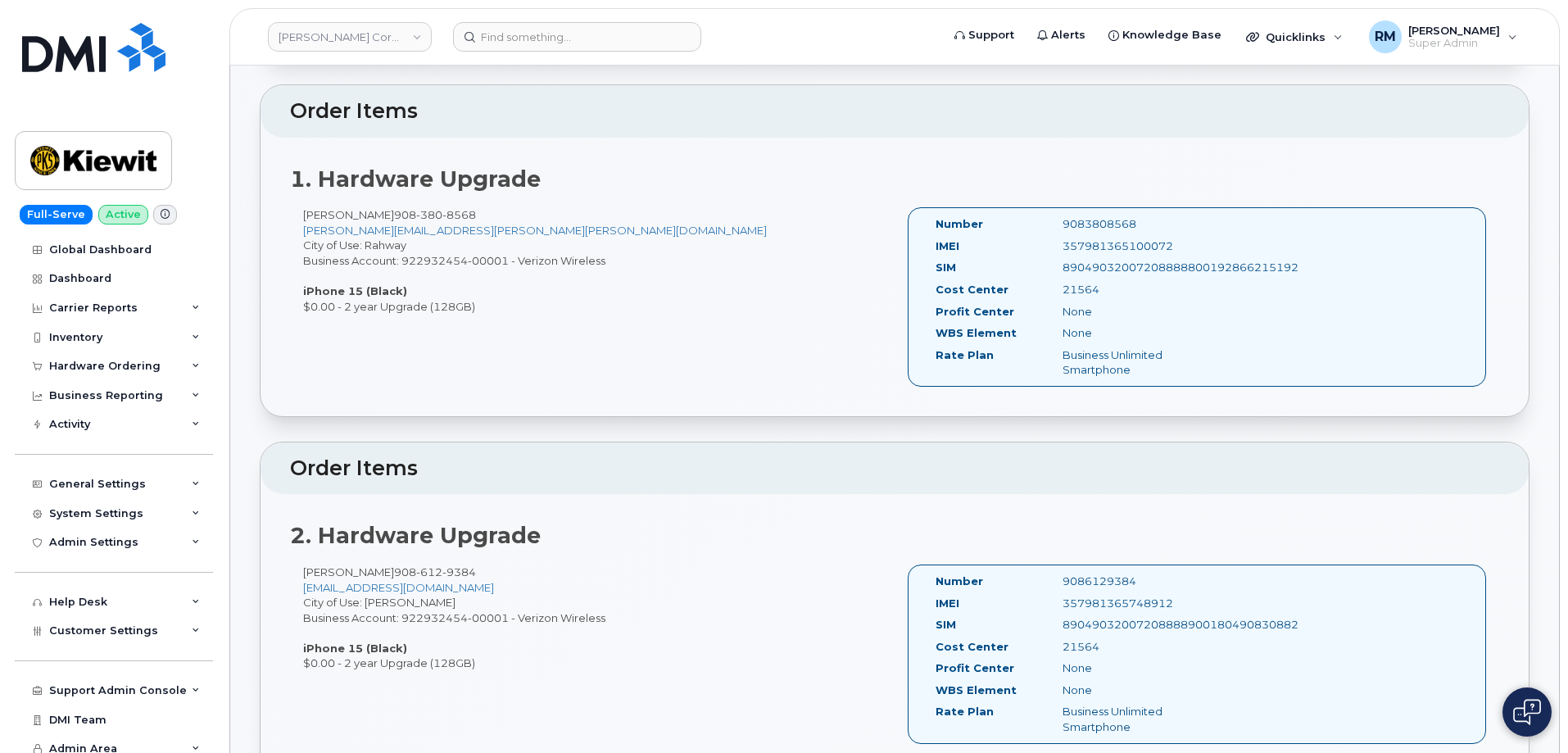
scroll to position [410, 0]
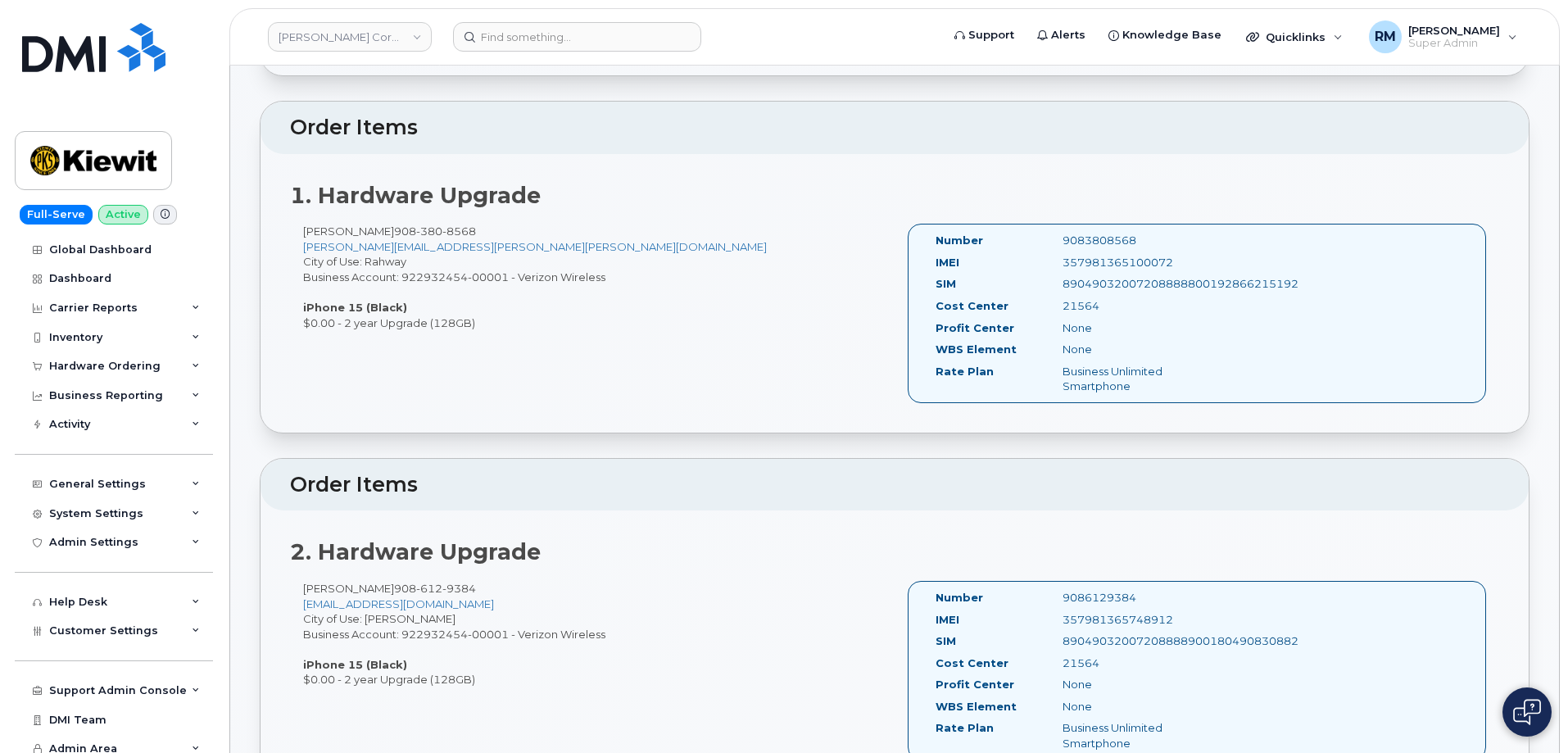
drag, startPoint x: 1061, startPoint y: 310, endPoint x: 1124, endPoint y: 310, distance: 63.0
click at [1124, 310] on div "21564" at bounding box center [1140, 306] width 178 height 16
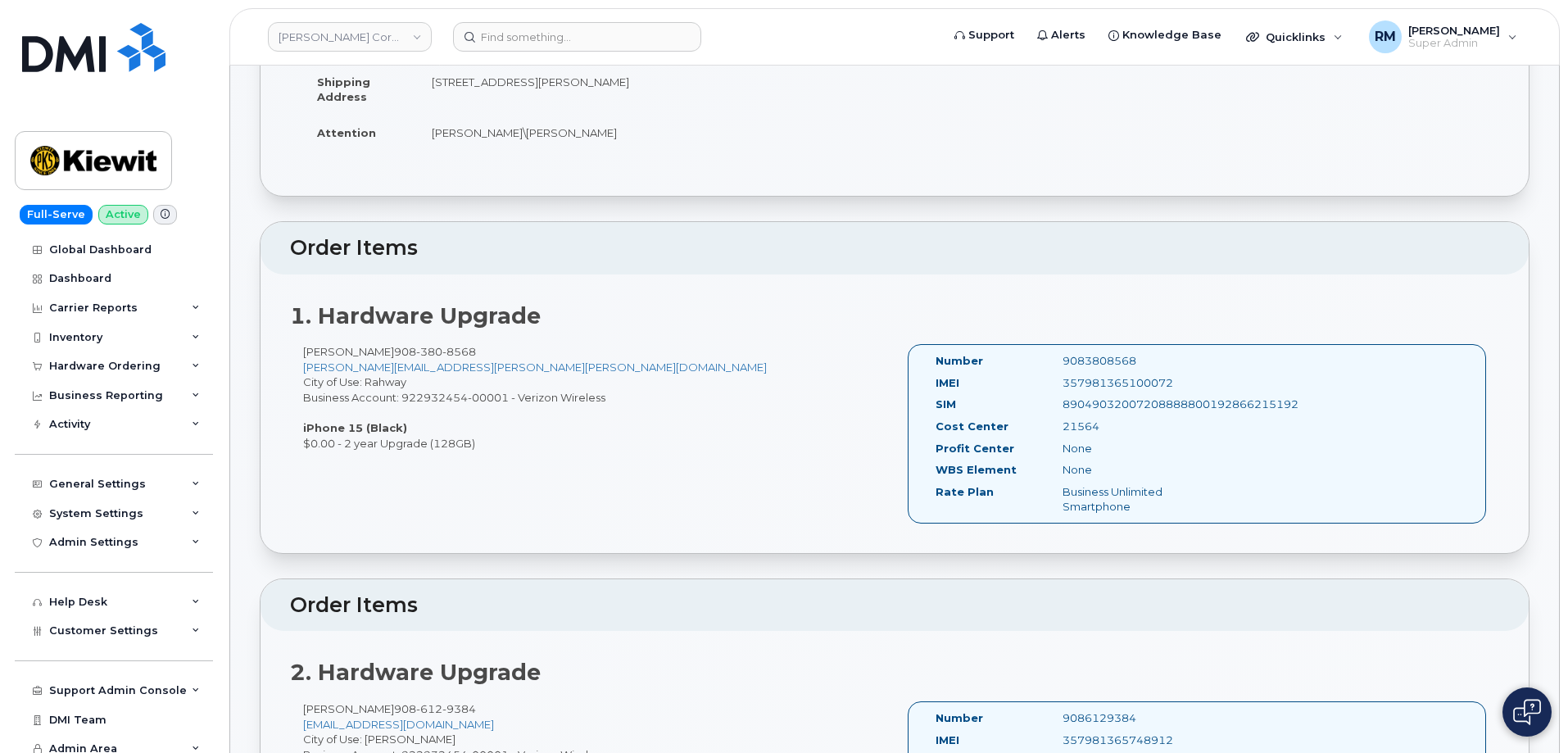
scroll to position [328, 0]
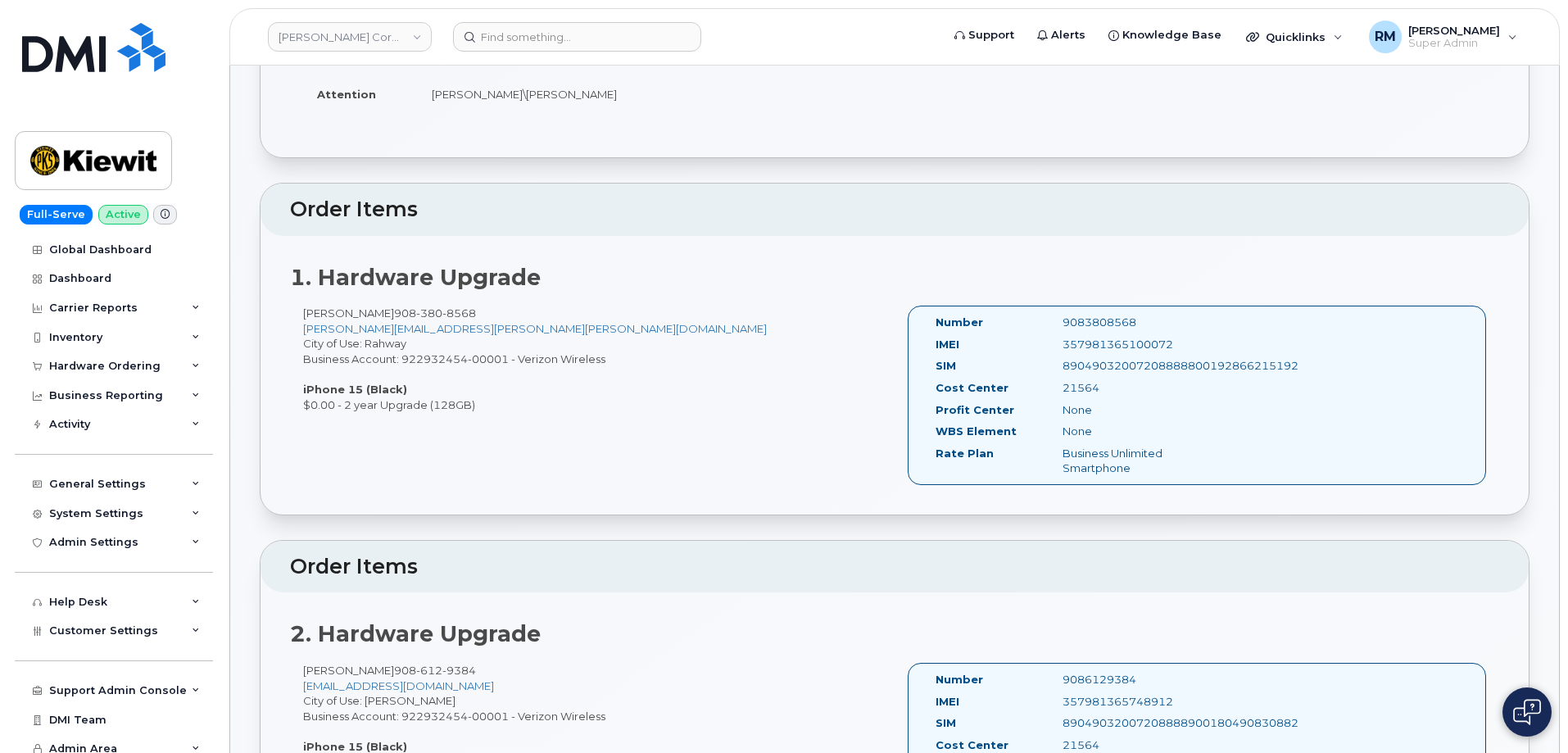
click at [591, 428] on div "DAVID KONZ 908 380 8568 DAVID.KONZ@KIEWIT.COM City of Use: Rahway Business Acco…" at bounding box center [895, 402] width 1210 height 194
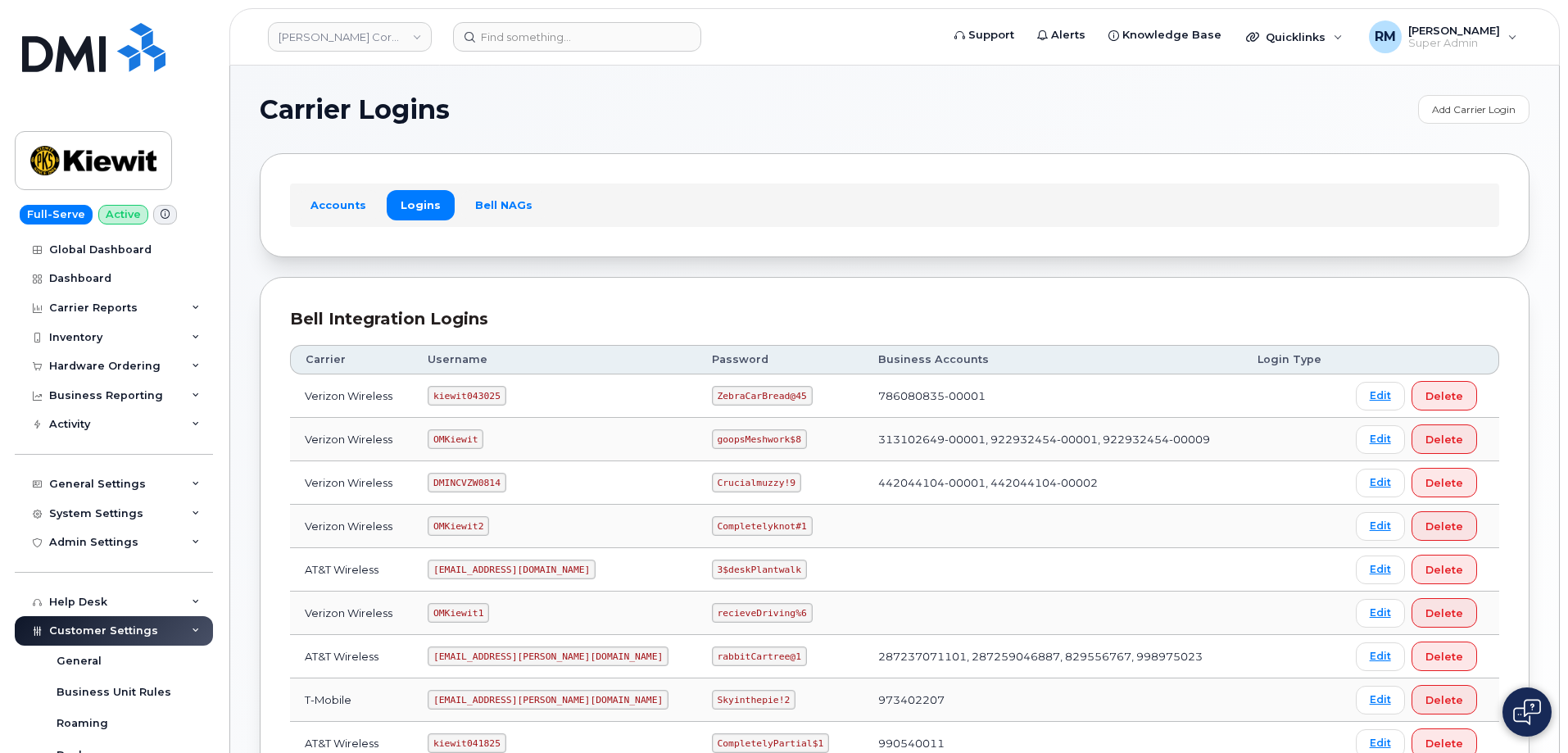
scroll to position [164, 0]
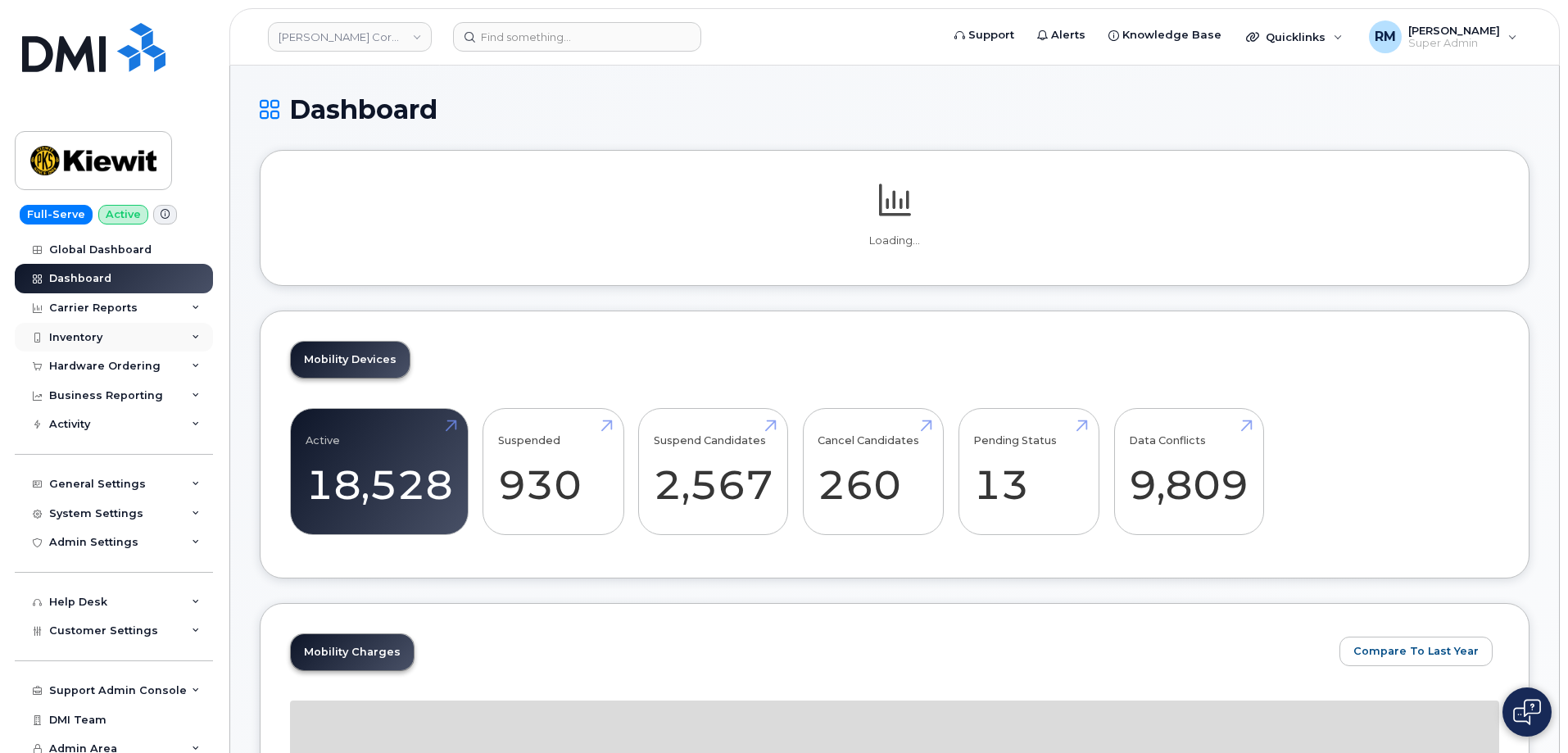
click at [81, 334] on div "Inventory" at bounding box center [75, 338] width 53 height 13
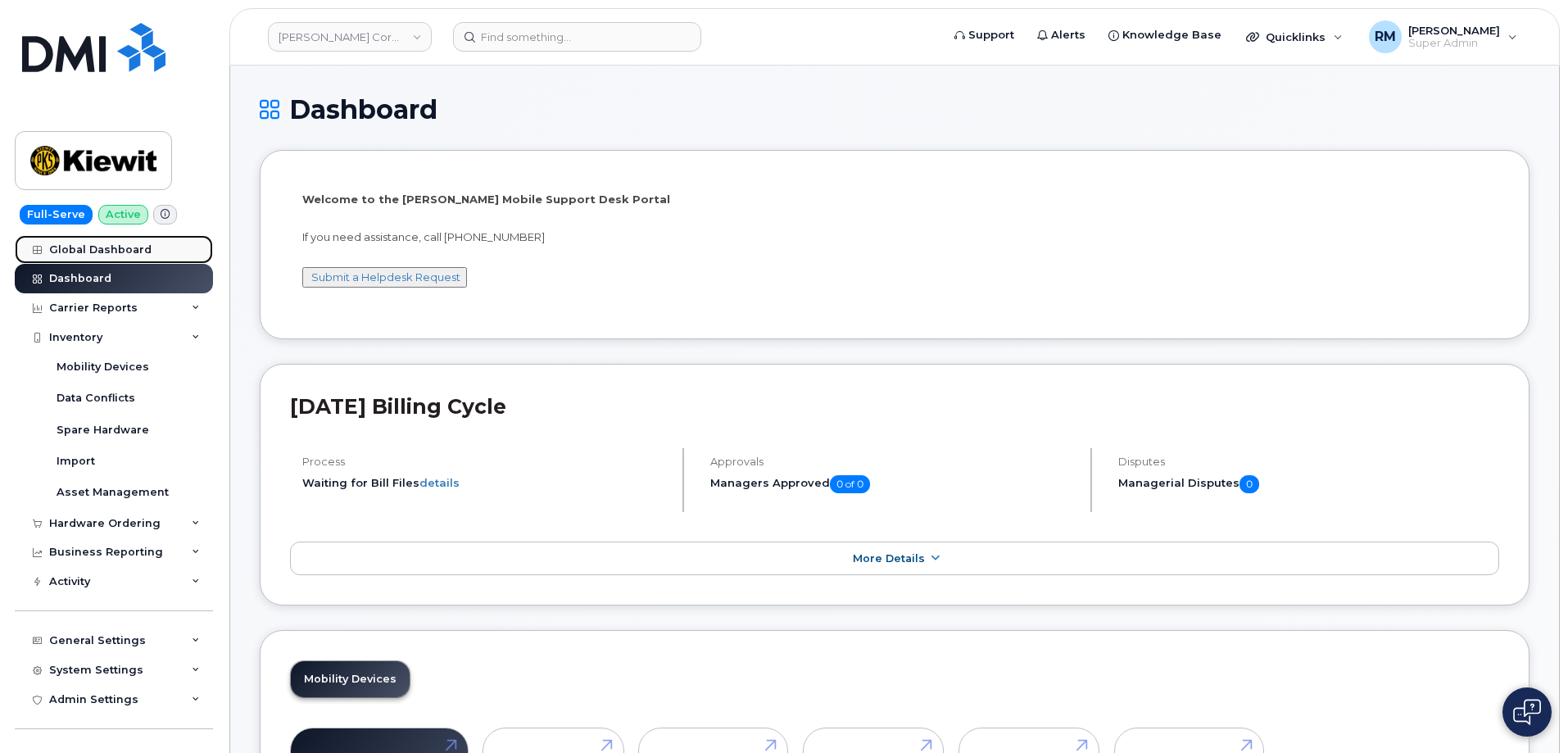
click at [82, 253] on div "Global Dashboard" at bounding box center [100, 250] width 103 height 13
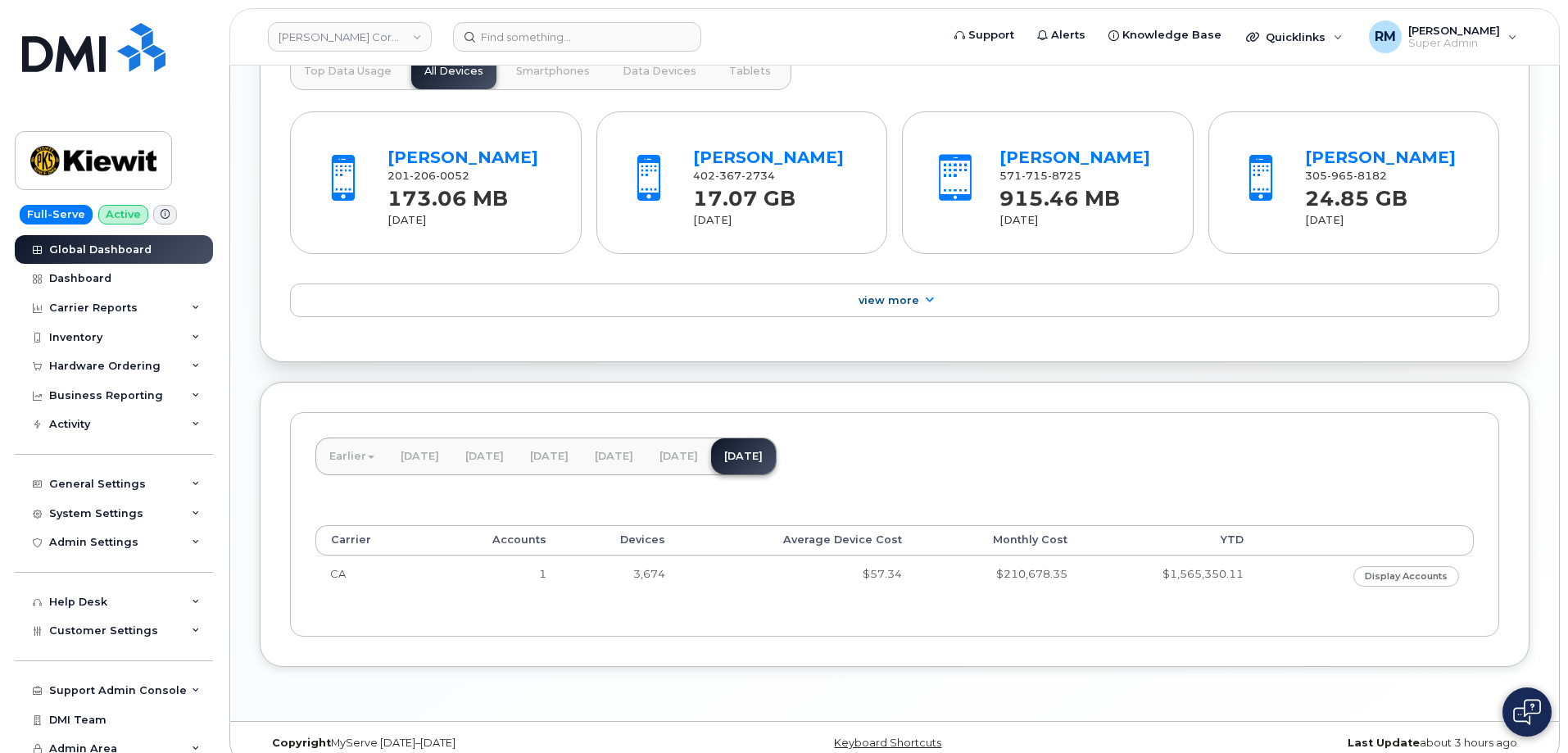
scroll to position [1232, 0]
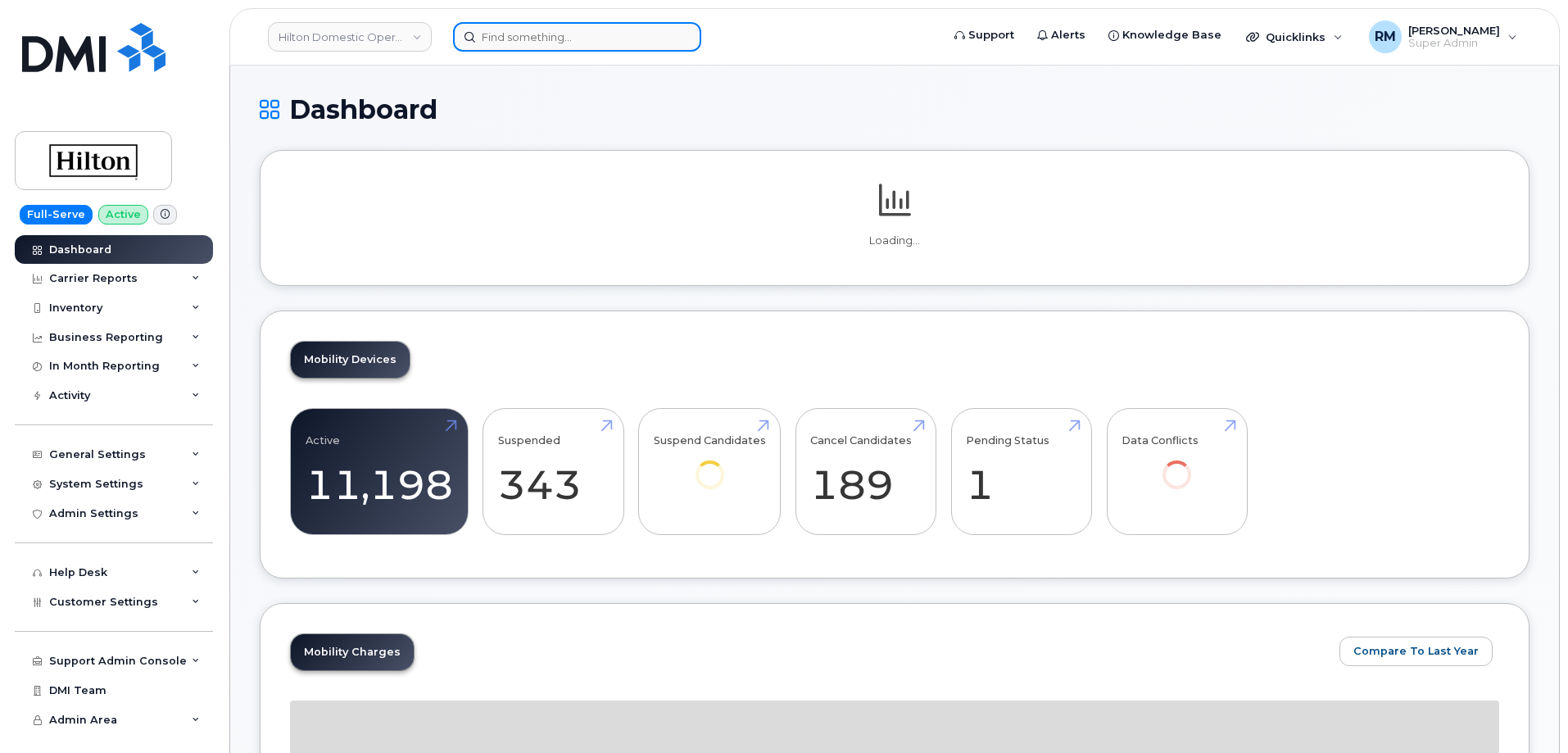
click at [552, 43] on input at bounding box center [577, 36] width 248 height 29
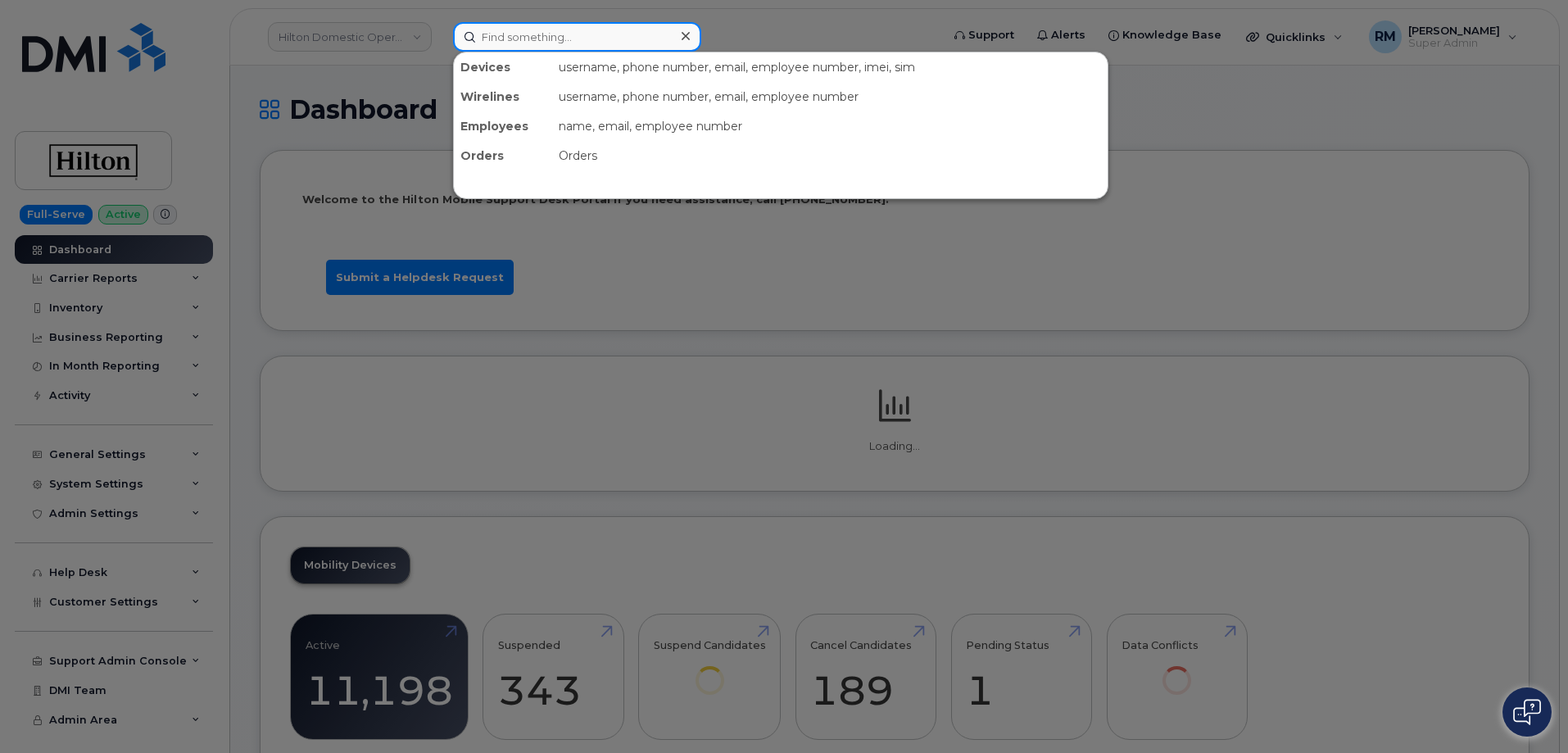
paste input "571- 249-0664"
type input "571- 249-0664"
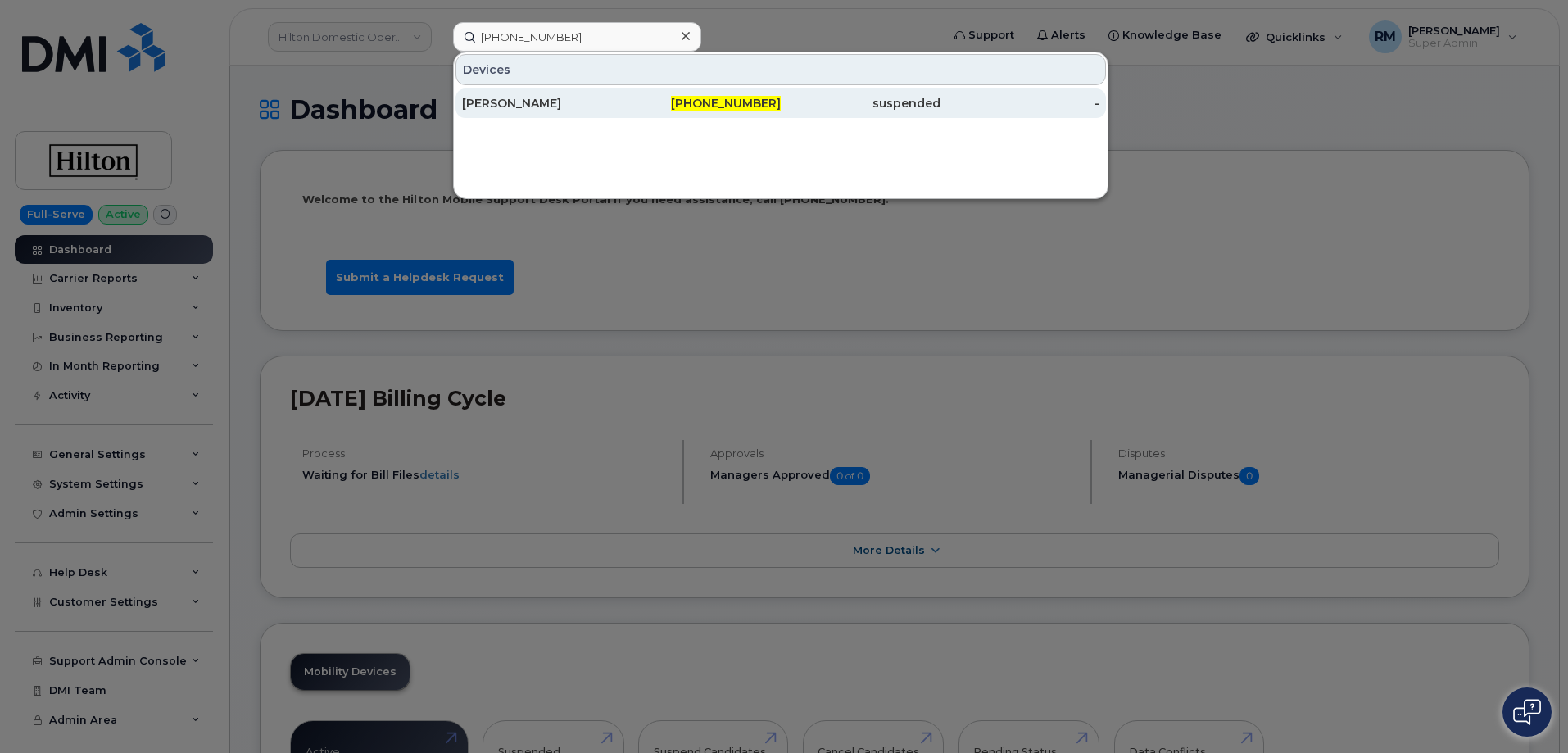
click at [518, 99] on div "Kaysie Brown" at bounding box center [542, 103] width 160 height 16
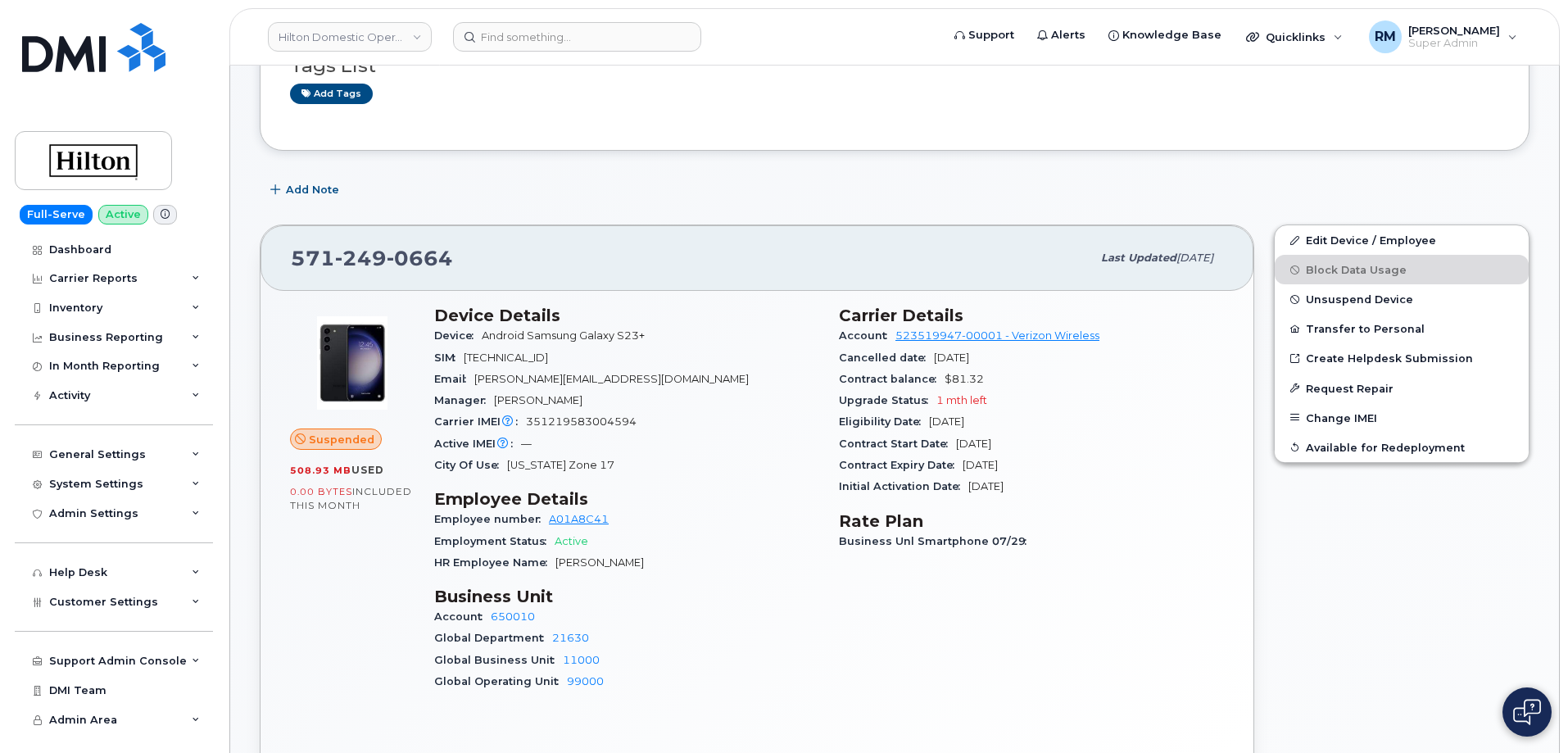
scroll to position [164, 0]
drag, startPoint x: 544, startPoint y: 615, endPoint x: 490, endPoint y: 618, distance: 54.1
click at [490, 670] on div "Account 650010" at bounding box center [627, 680] width 385 height 21
copy link "650010"
drag, startPoint x: 608, startPoint y: 518, endPoint x: 546, endPoint y: 521, distance: 62.1
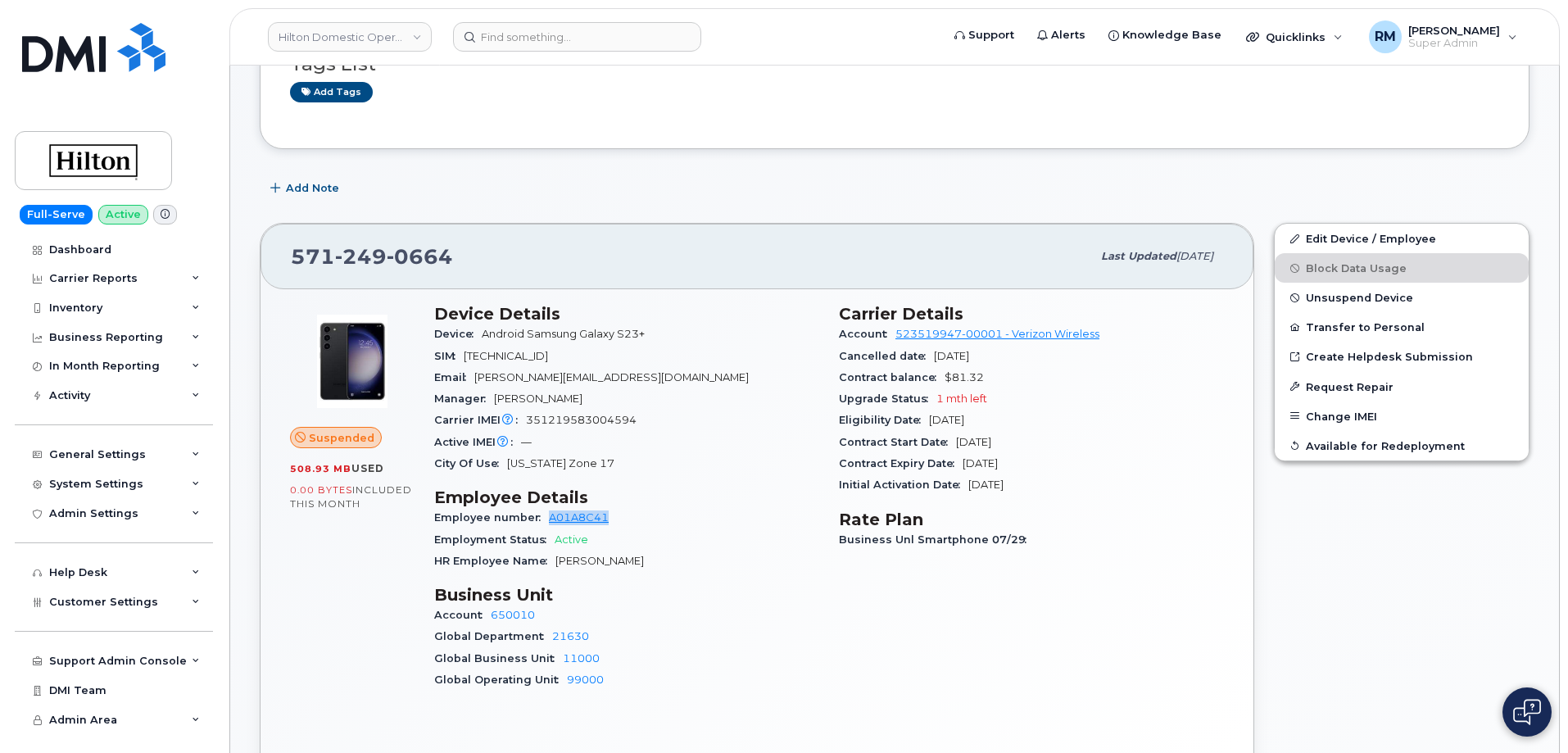
click at [546, 521] on div "Employee number A01A8C41" at bounding box center [627, 517] width 385 height 21
copy link "A01A8C41"
click at [487, 670] on div "Account 650010" at bounding box center [627, 680] width 385 height 21
copy link "650010"
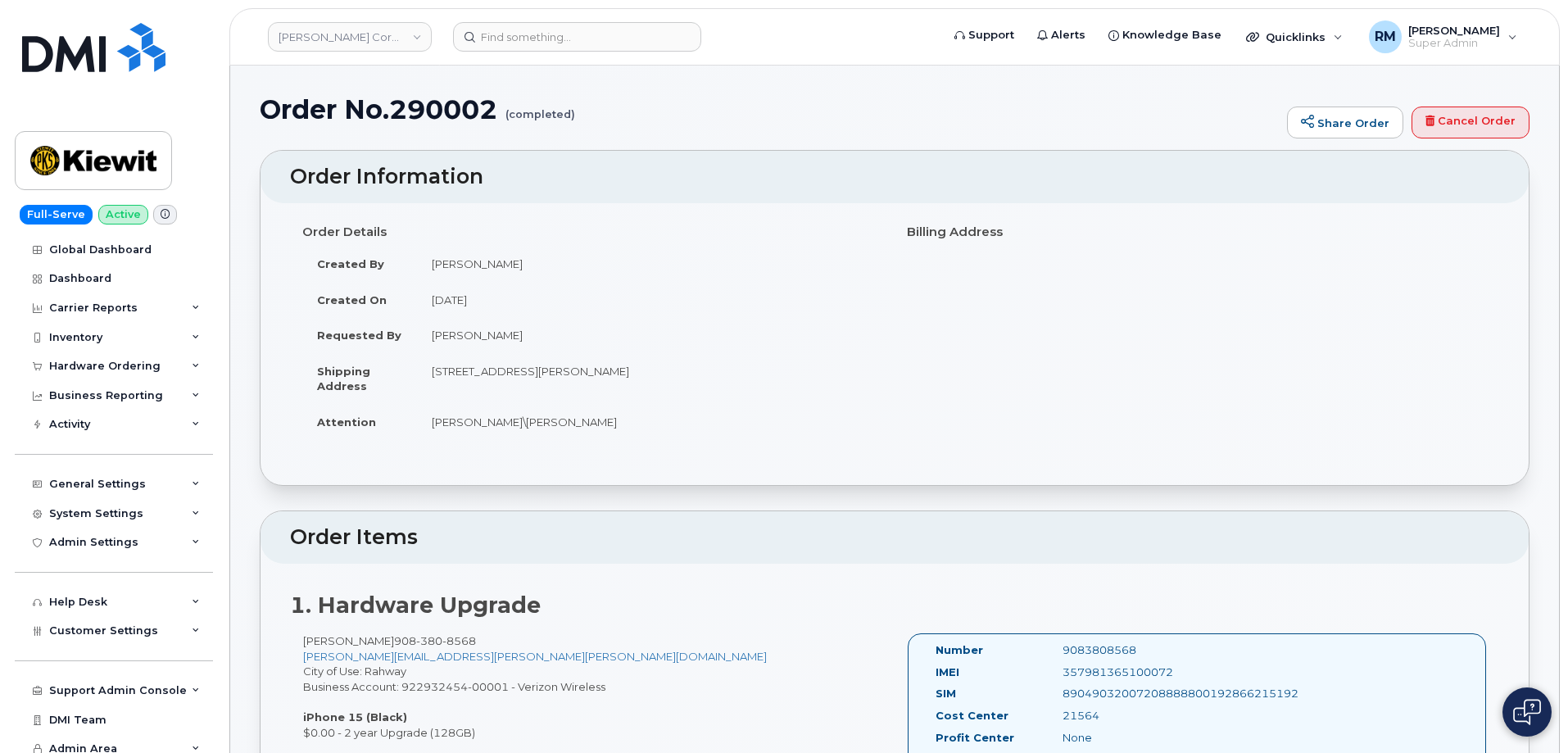
scroll to position [328, 0]
